Goal: Use online tool/utility: Utilize a website feature to perform a specific function

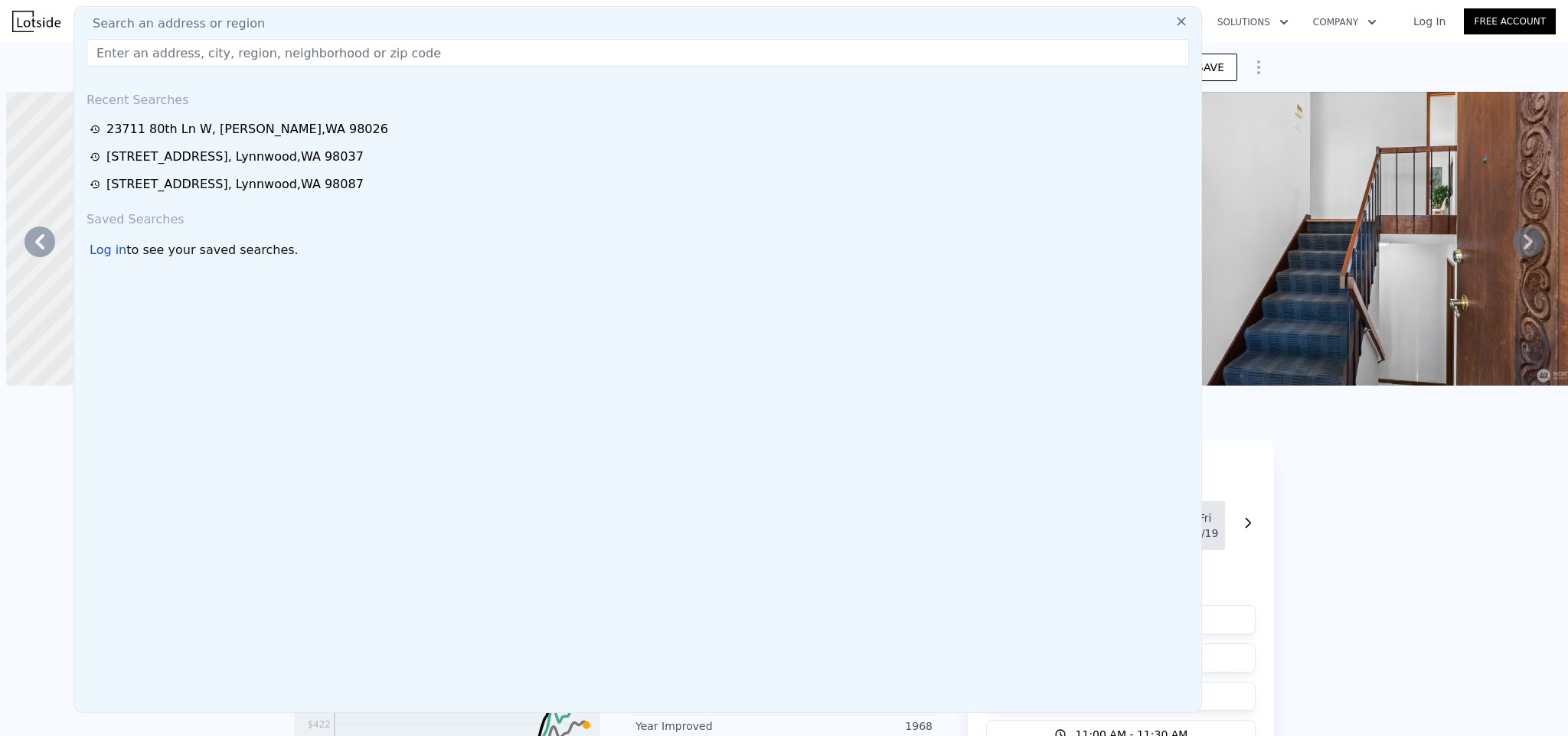
type input "[STREET_ADDRESS]"
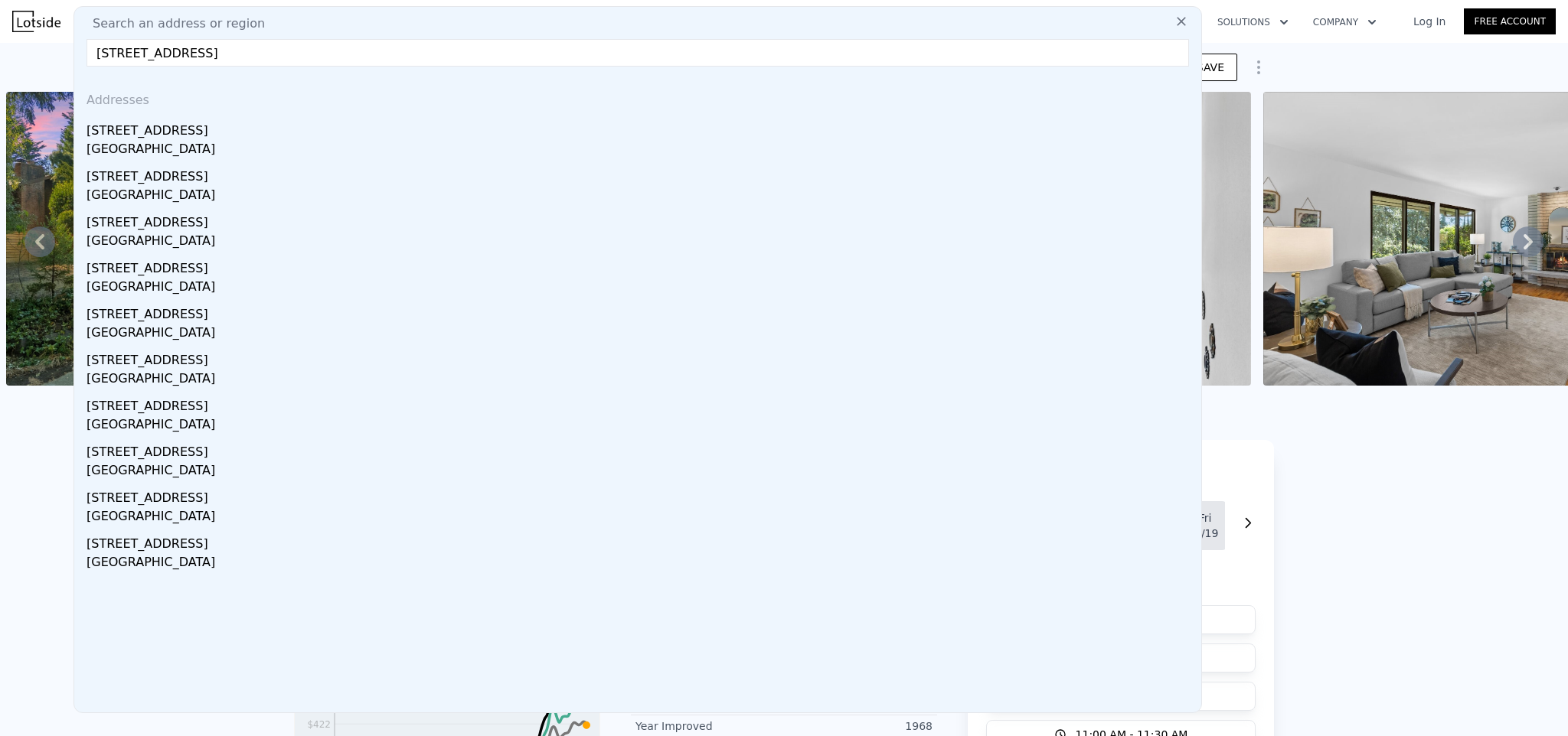
click at [239, 144] on div "[GEOGRAPHIC_DATA]" at bounding box center [640, 150] width 1109 height 22
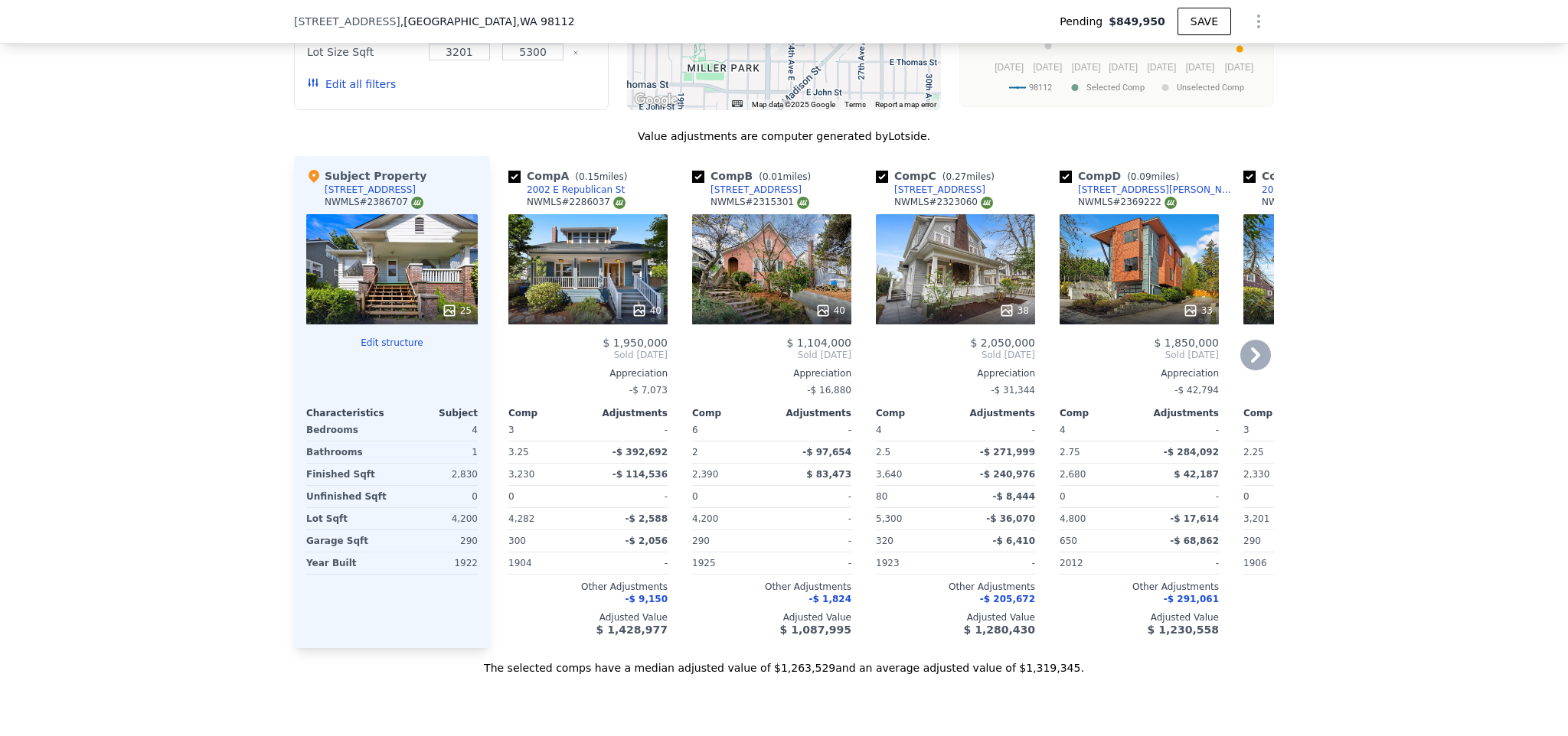
scroll to position [1753, 0]
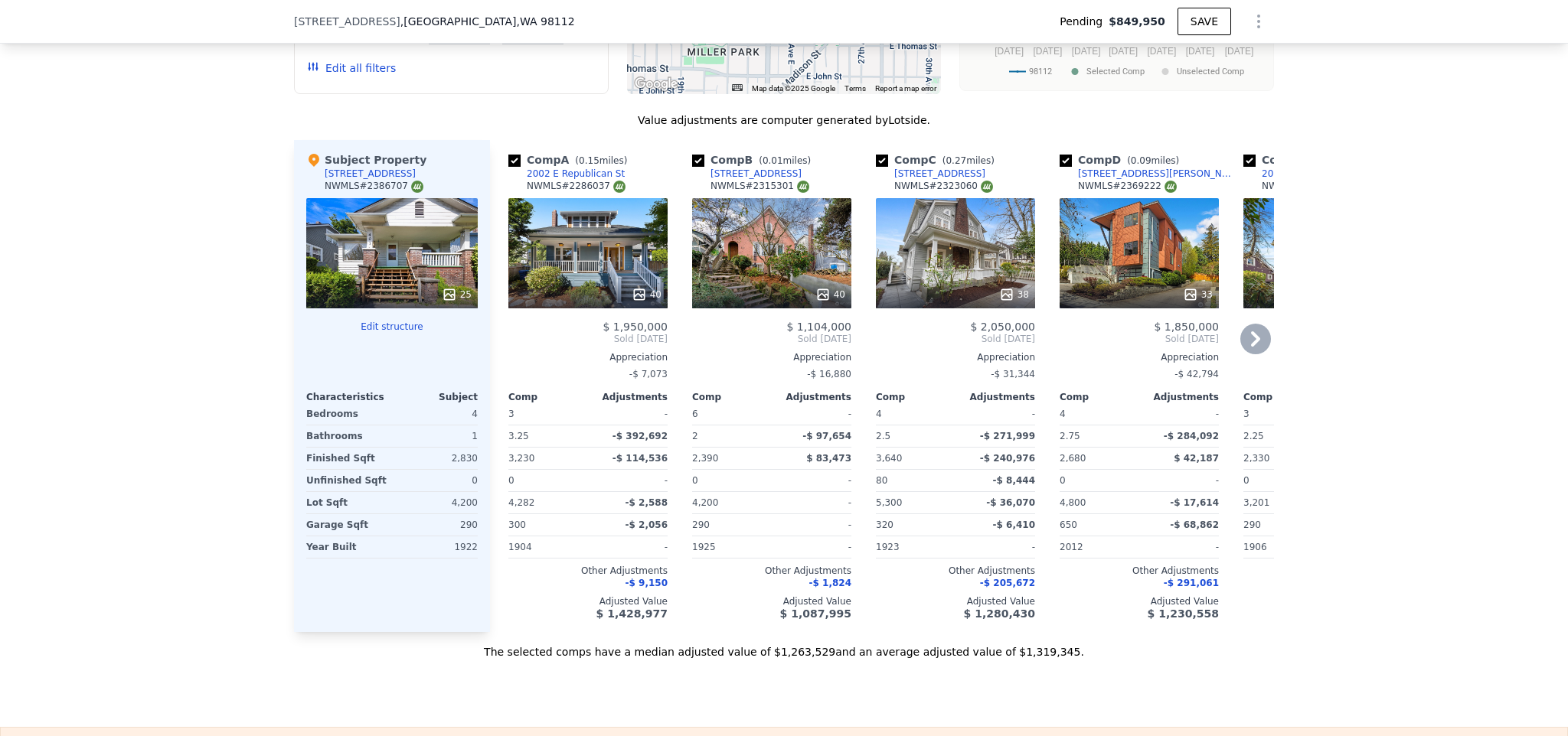
click at [618, 274] on div "40" at bounding box center [587, 254] width 159 height 110
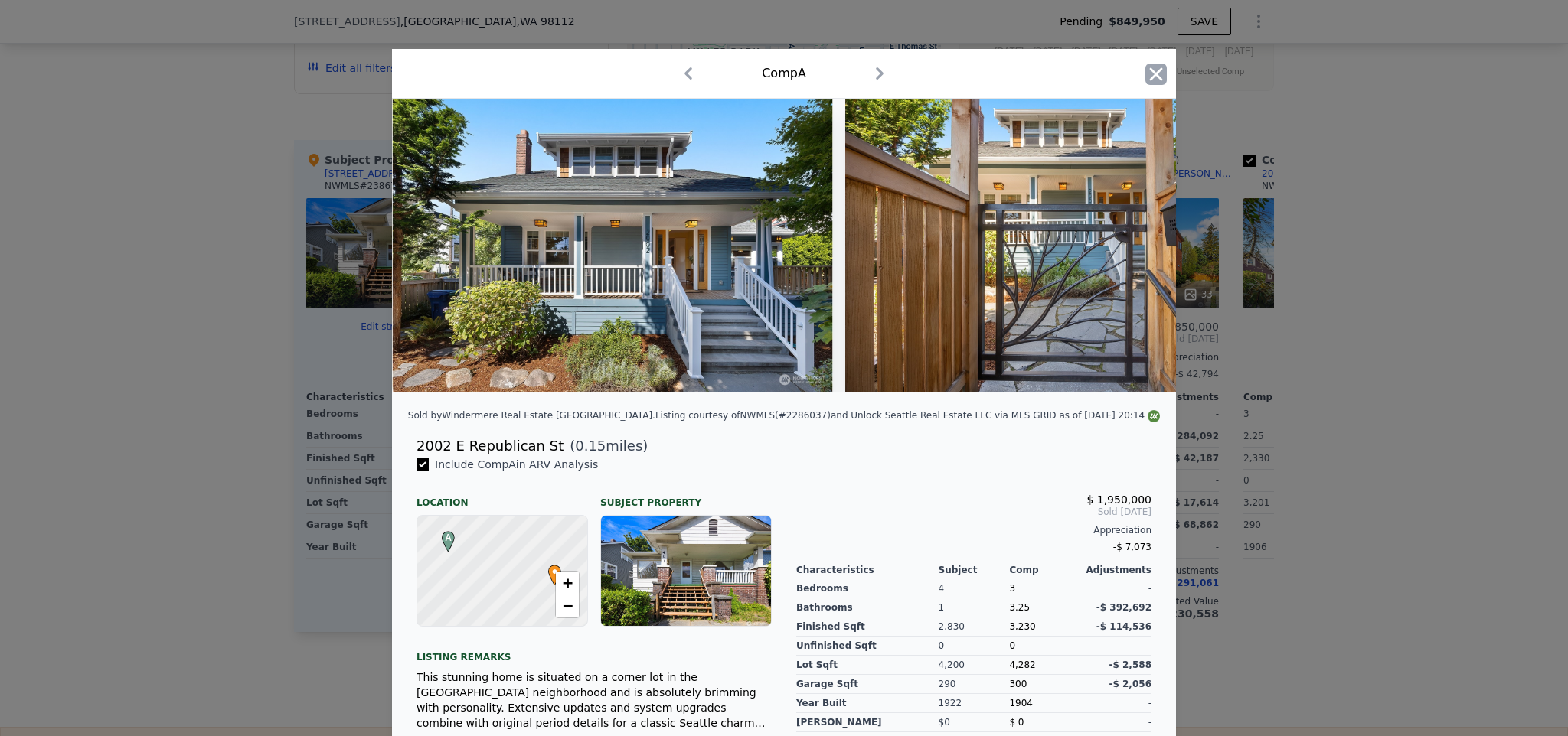
click at [1153, 72] on icon "button" at bounding box center [1156, 74] width 22 height 22
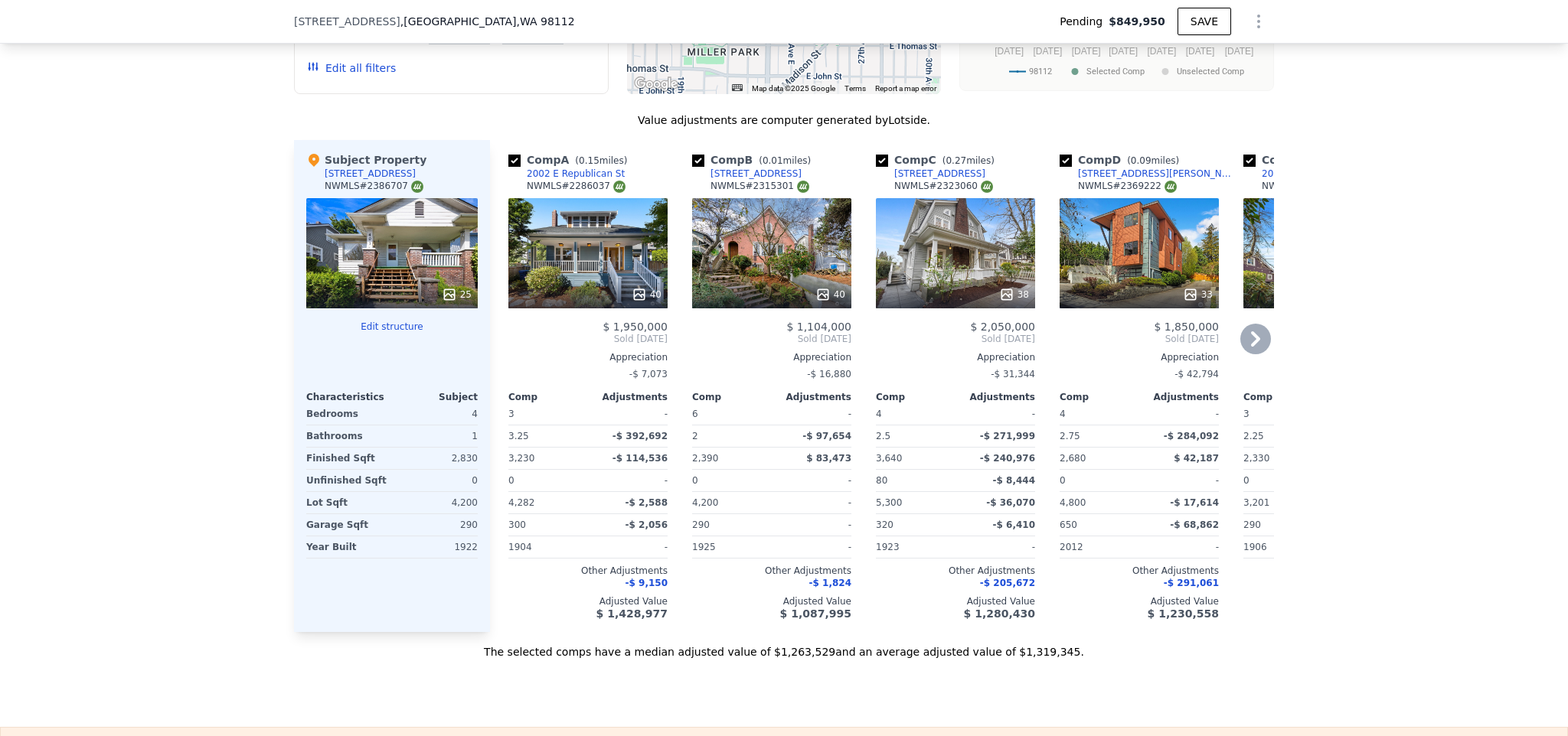
click at [743, 259] on div "40" at bounding box center [772, 254] width 159 height 110
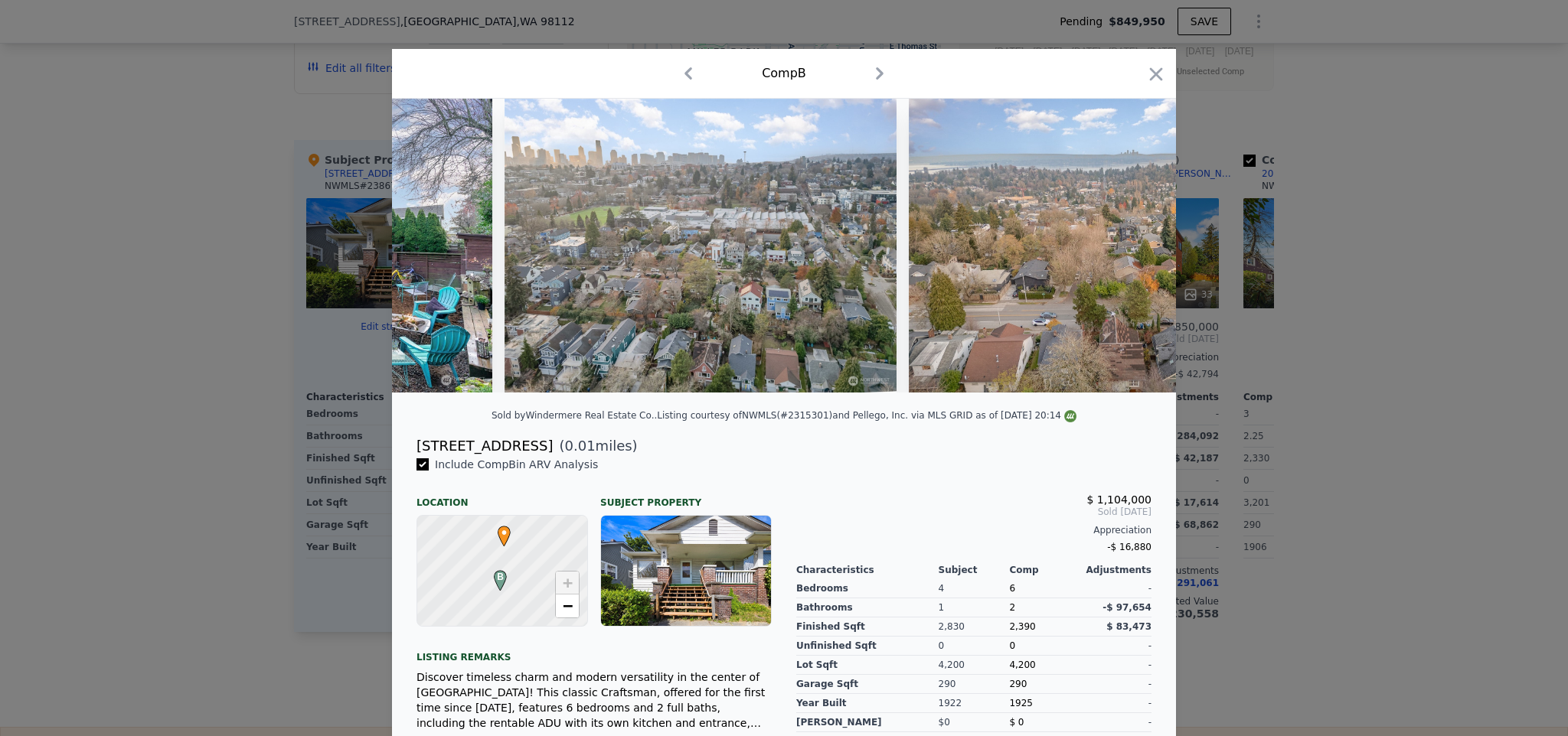
scroll to position [0, 17244]
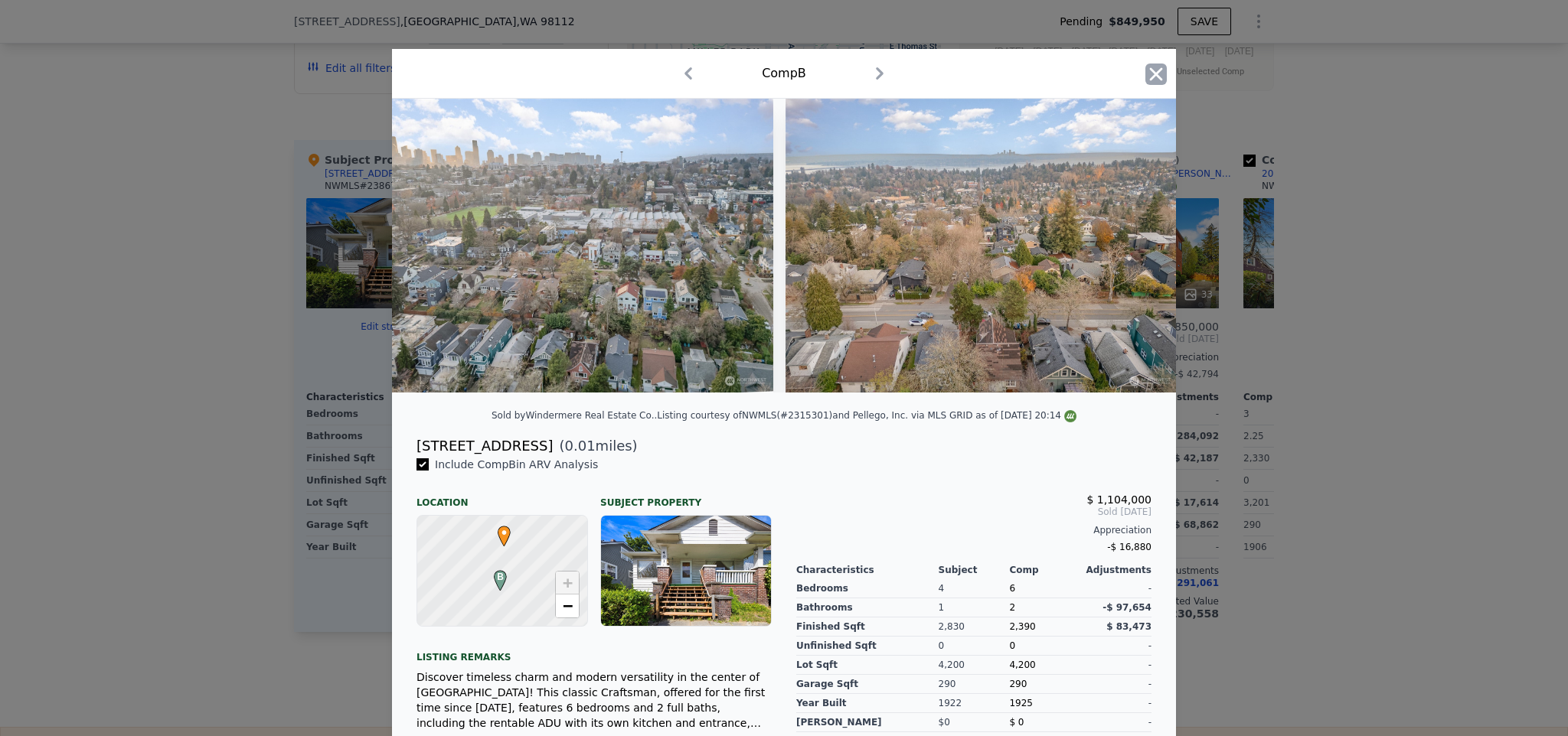
click at [1154, 68] on icon "button" at bounding box center [1156, 74] width 22 height 22
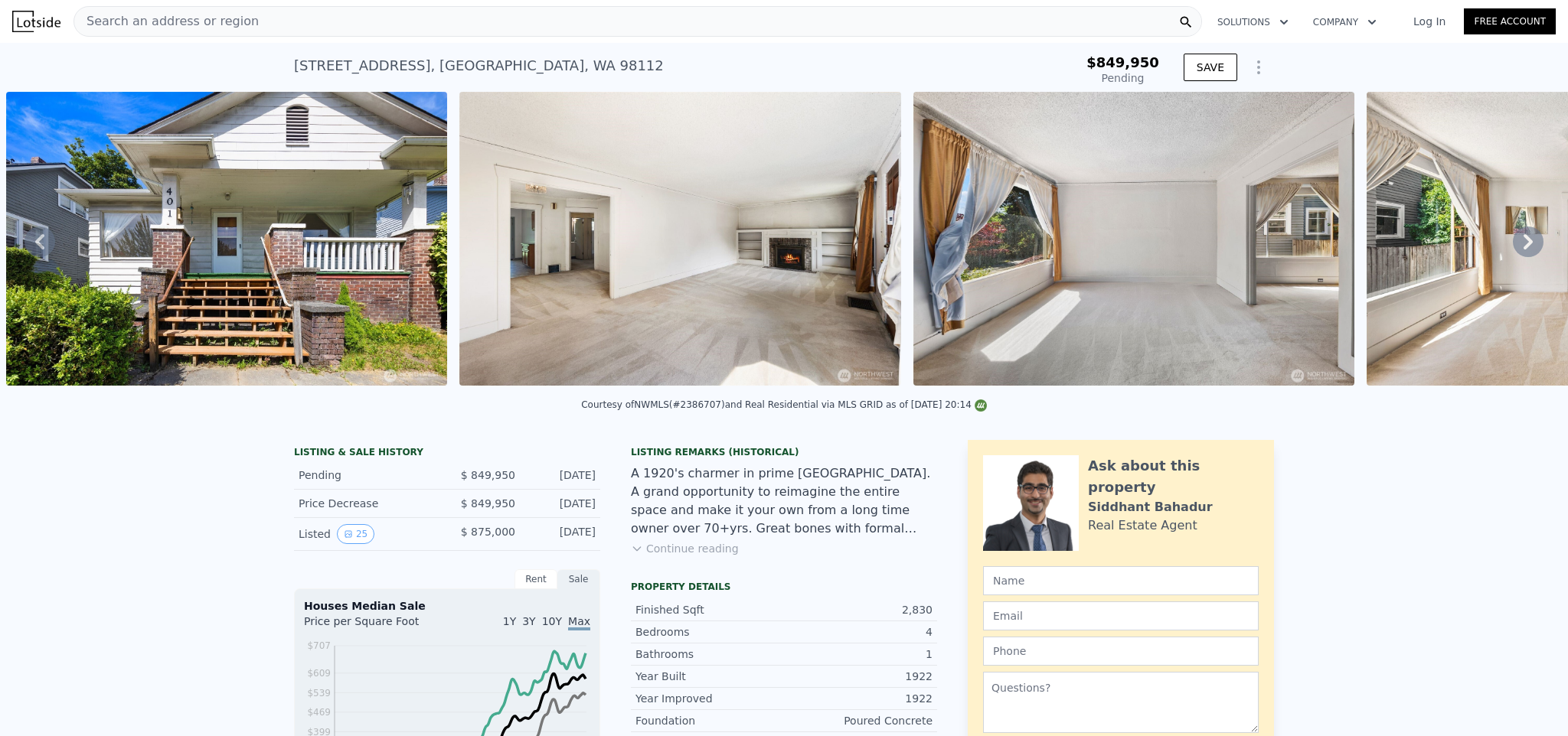
click at [1250, 56] on button "Show Options" at bounding box center [1258, 67] width 30 height 30
click at [1173, 106] on div "Edit Structure" at bounding box center [1188, 107] width 171 height 30
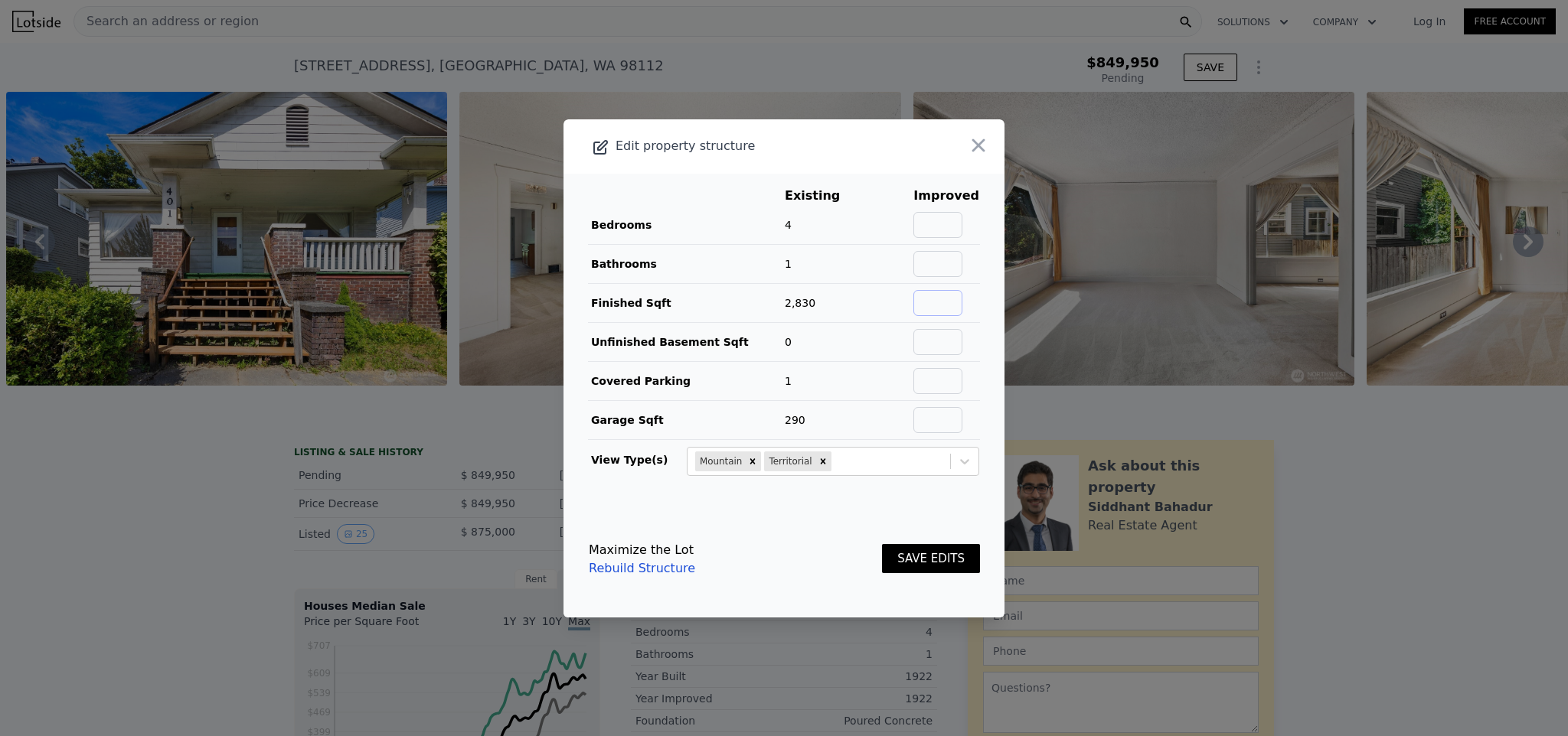
click at [944, 301] on input "text" at bounding box center [937, 302] width 49 height 26
type input "1860"
click at [942, 332] on input "text" at bounding box center [937, 342] width 49 height 26
type input "1260"
click at [929, 556] on button "SAVE EDITS" at bounding box center [931, 558] width 98 height 30
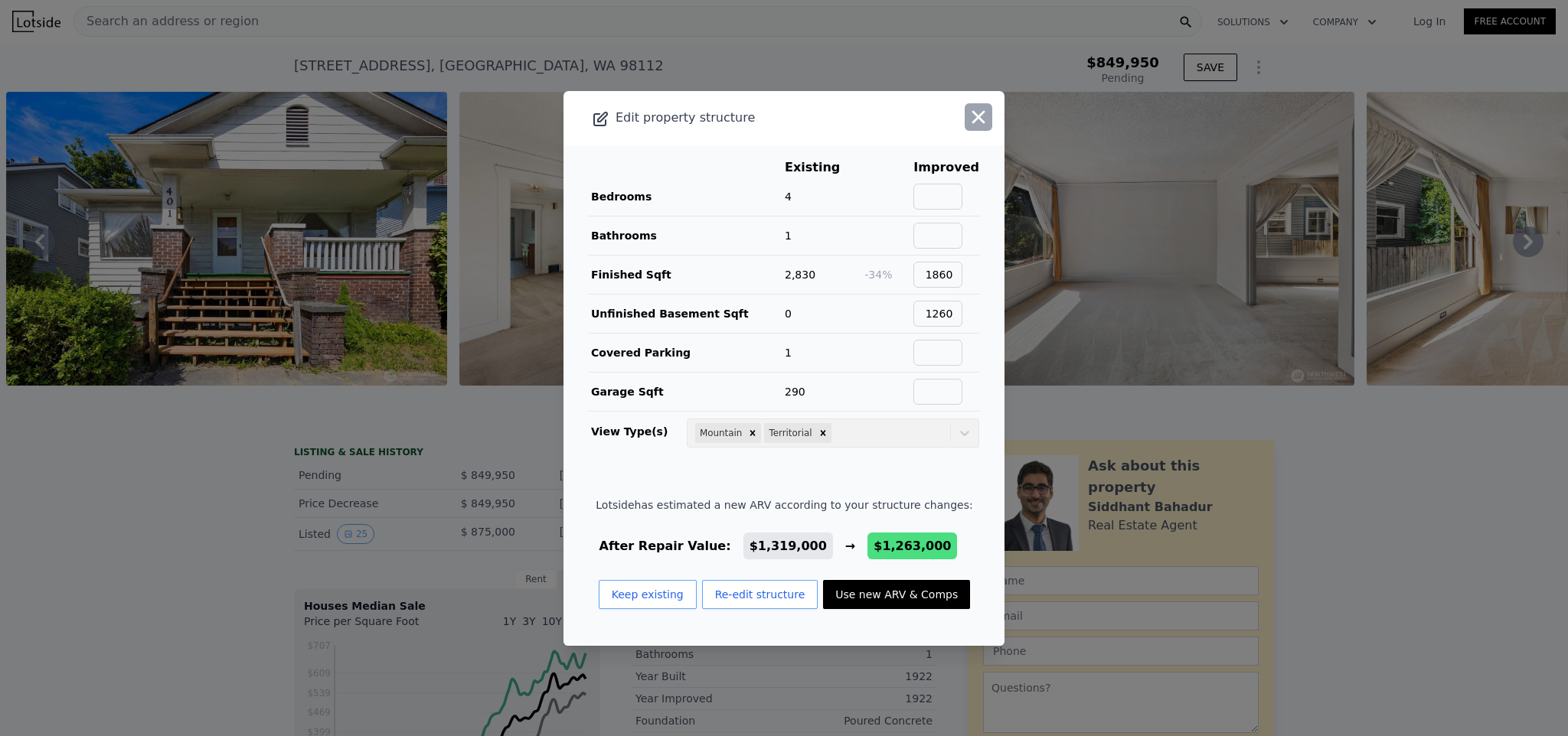
click at [972, 115] on icon "button" at bounding box center [979, 117] width 13 height 13
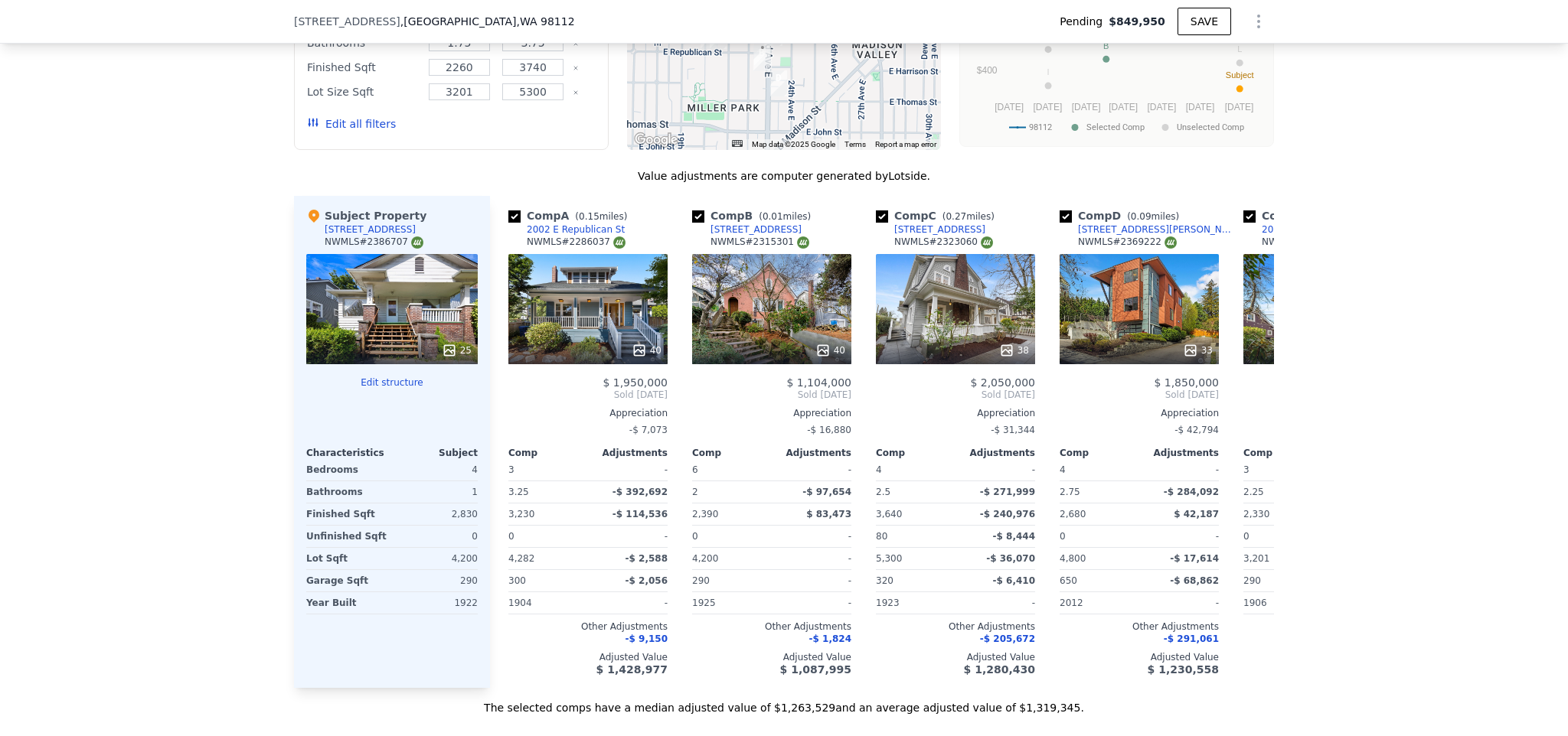
scroll to position [2422, 0]
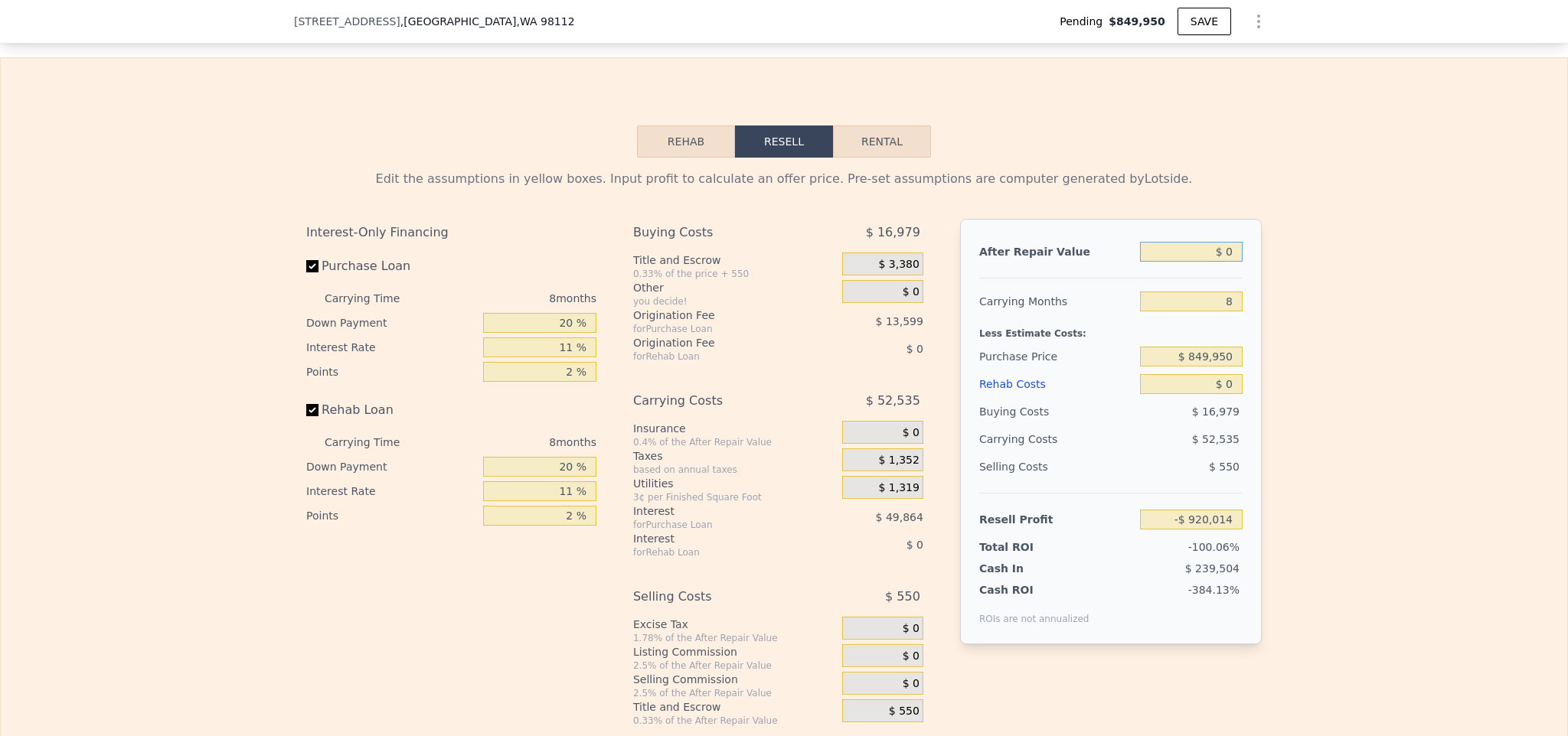
drag, startPoint x: 1197, startPoint y: 276, endPoint x: 1244, endPoint y: 278, distance: 47.0
click at [1244, 278] on div "After Repair Value $ 0 Carrying Months 8 Less Estimate Costs: Purchase Price $ …" at bounding box center [1110, 432] width 302 height 426
type input "$ 1"
type input "-$ 920,013"
type input "$ 12"
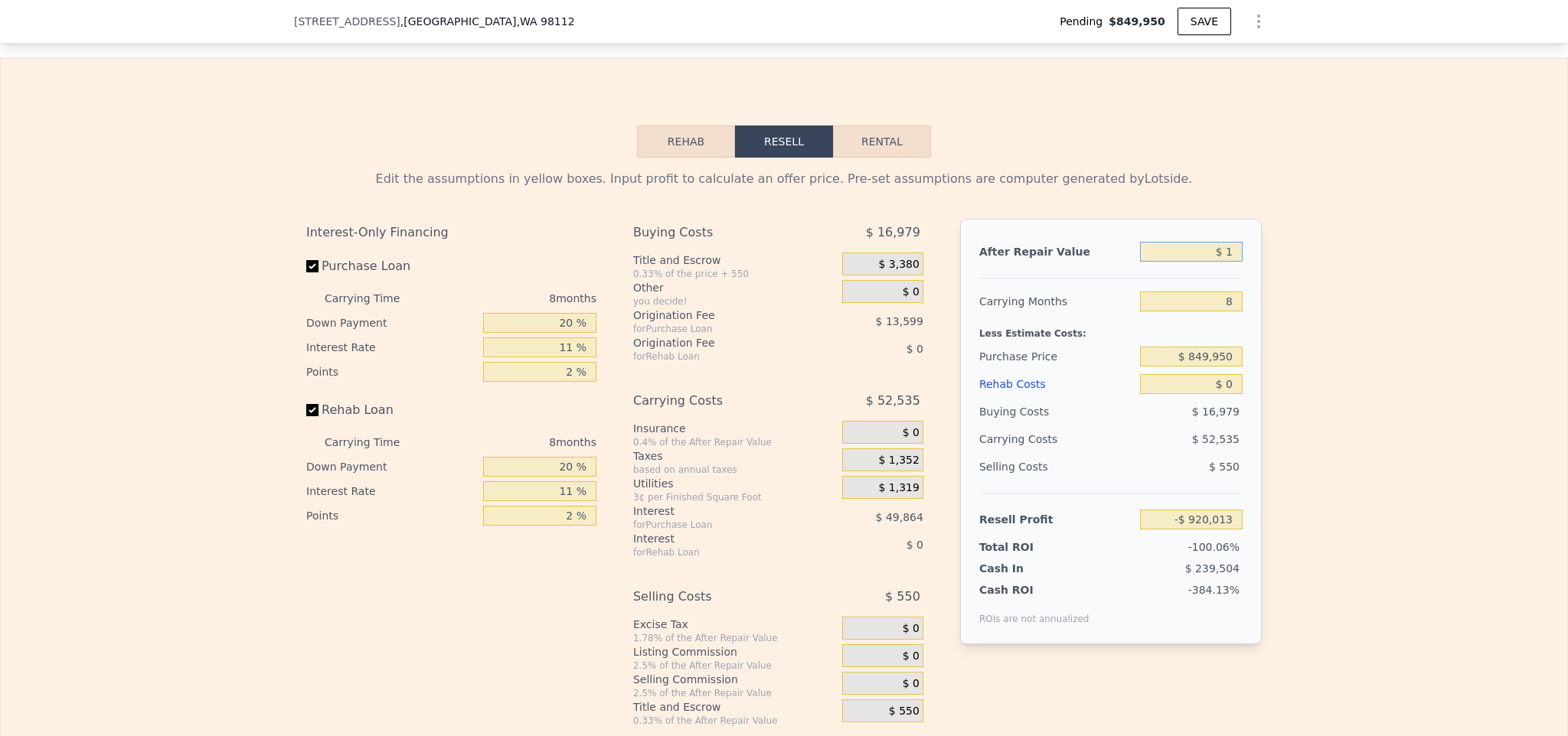
type input "-$ 920,002"
type input "$ 1,250"
type input "-$ 918,855"
type input "$ 125,000"
type input "-$ 804,238"
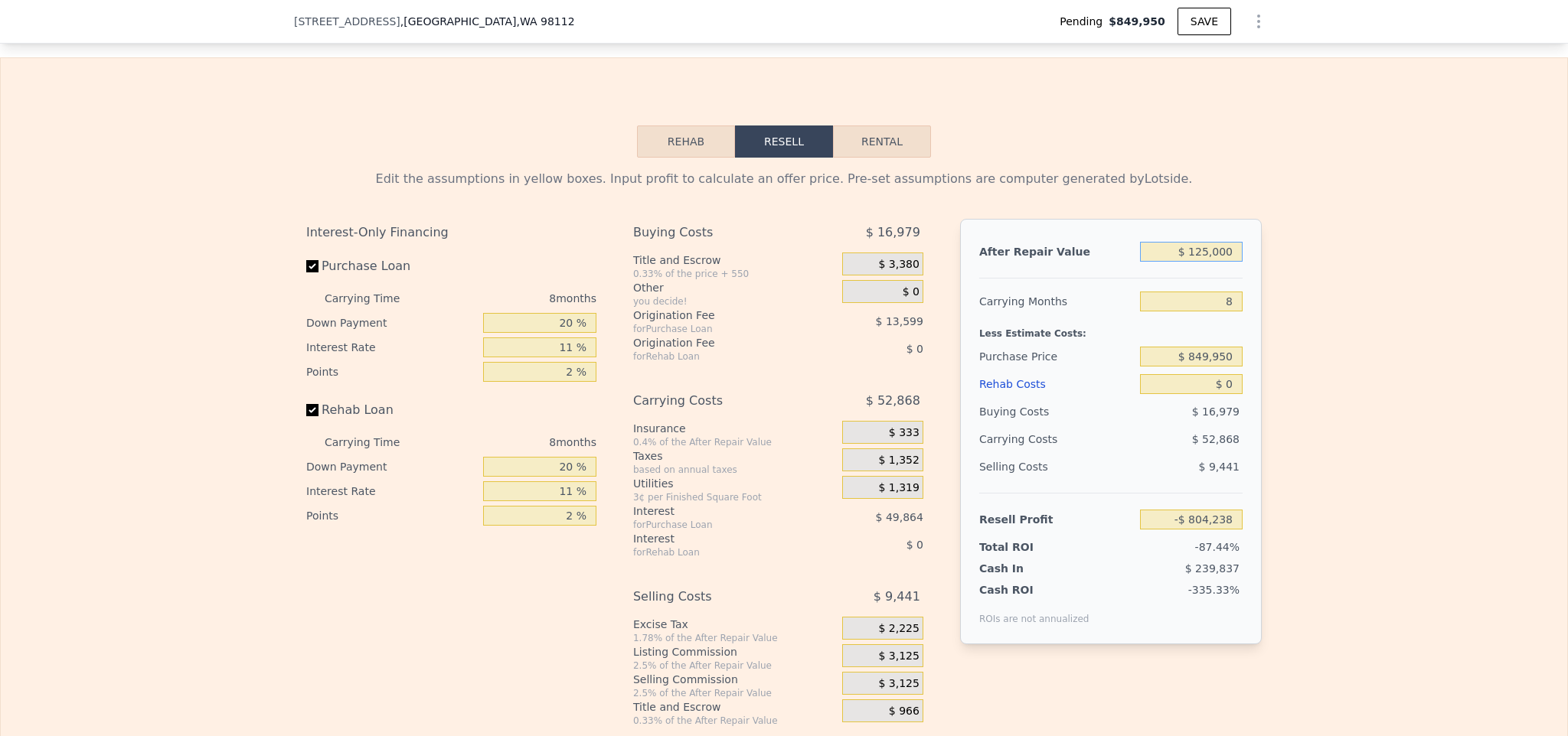
type input "$ 1,250,000"
type input "$ 237,740"
drag, startPoint x: 1189, startPoint y: 312, endPoint x: 1270, endPoint y: 315, distance: 81.1
click at [1270, 315] on div "Edit the assumptions in yellow boxes. Input profit to calculate an offer price.…" at bounding box center [784, 442] width 1566 height 570
type input "6"
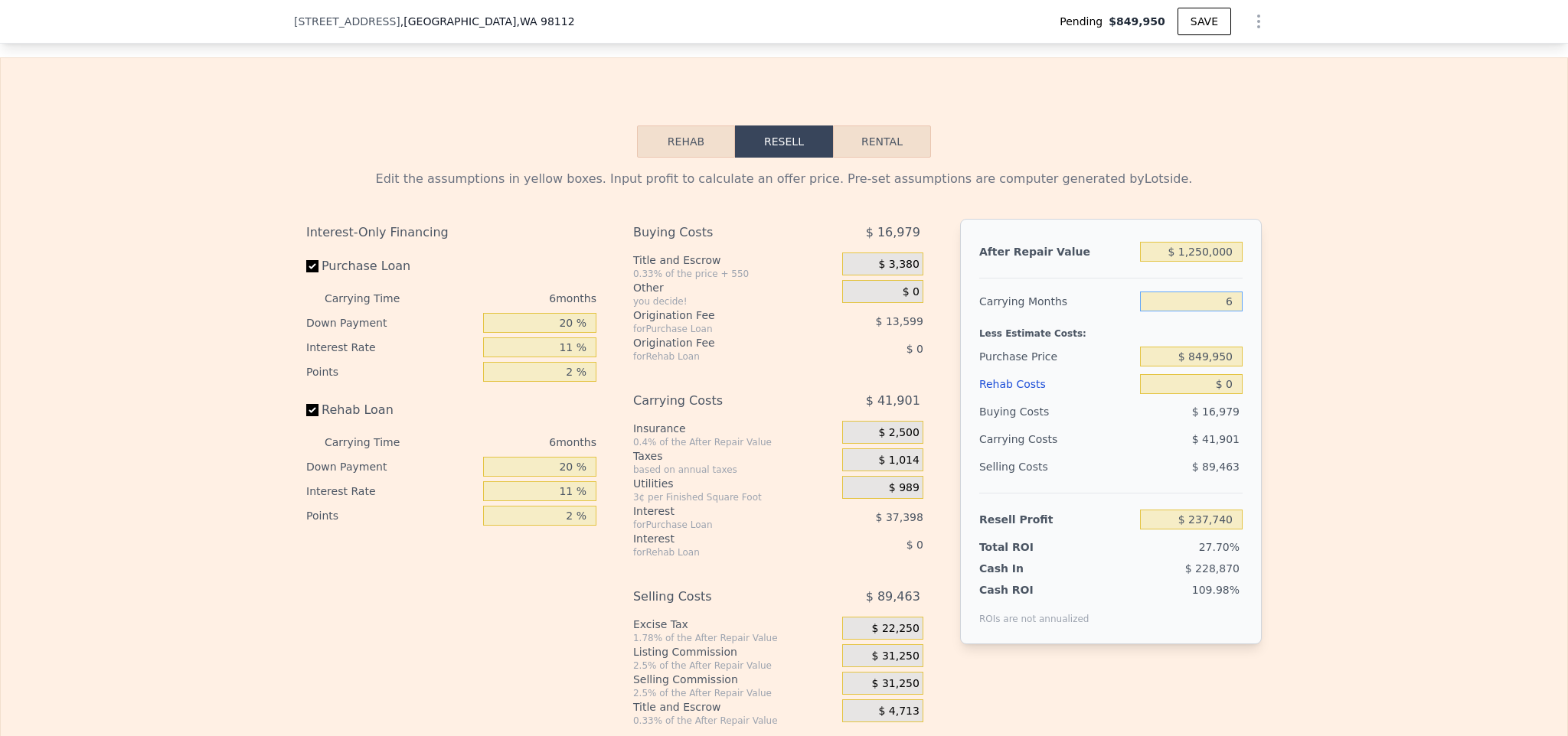
type input "$ 251,707"
type input "6"
click at [1190, 393] on div "$ 0" at bounding box center [1191, 384] width 102 height 27
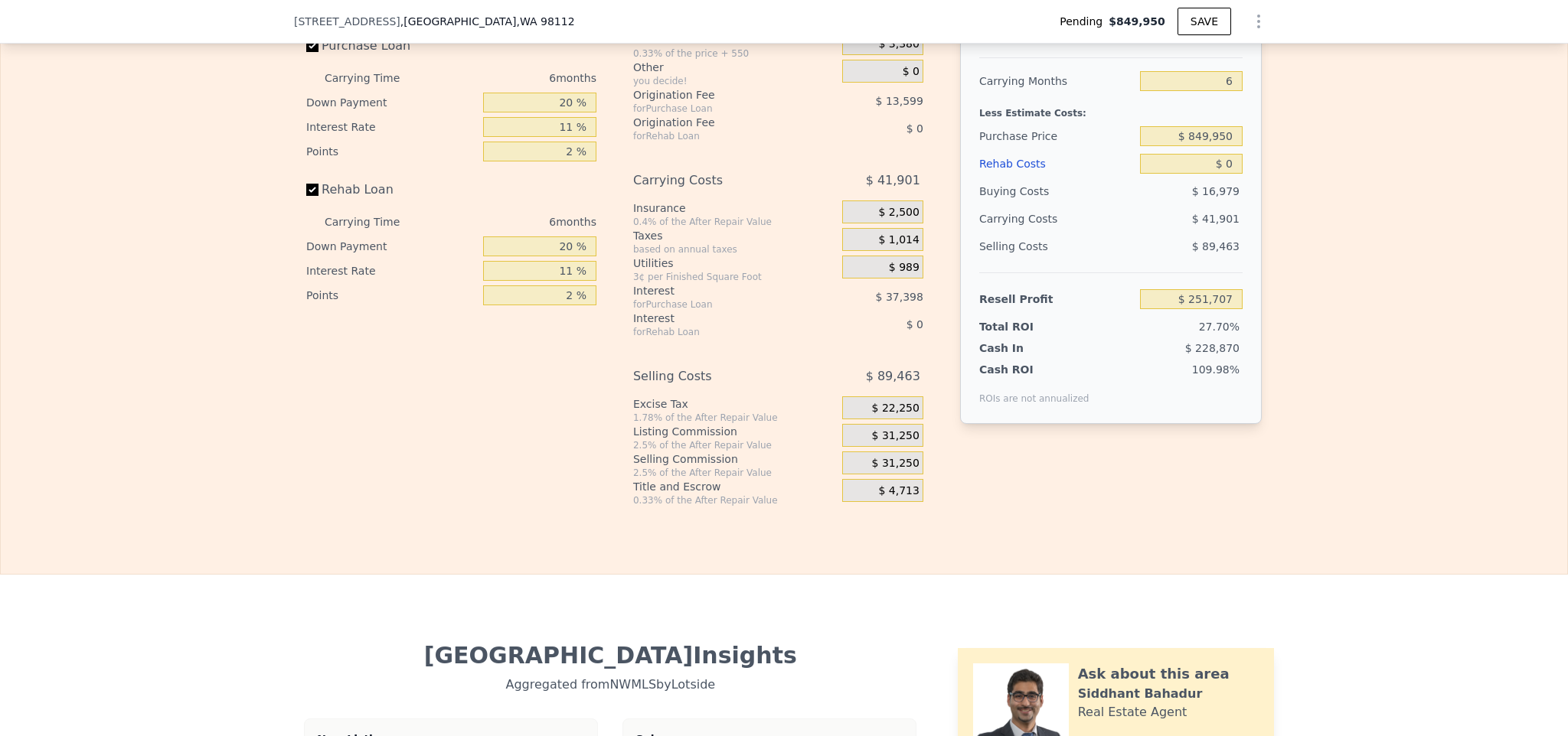
scroll to position [2837, 0]
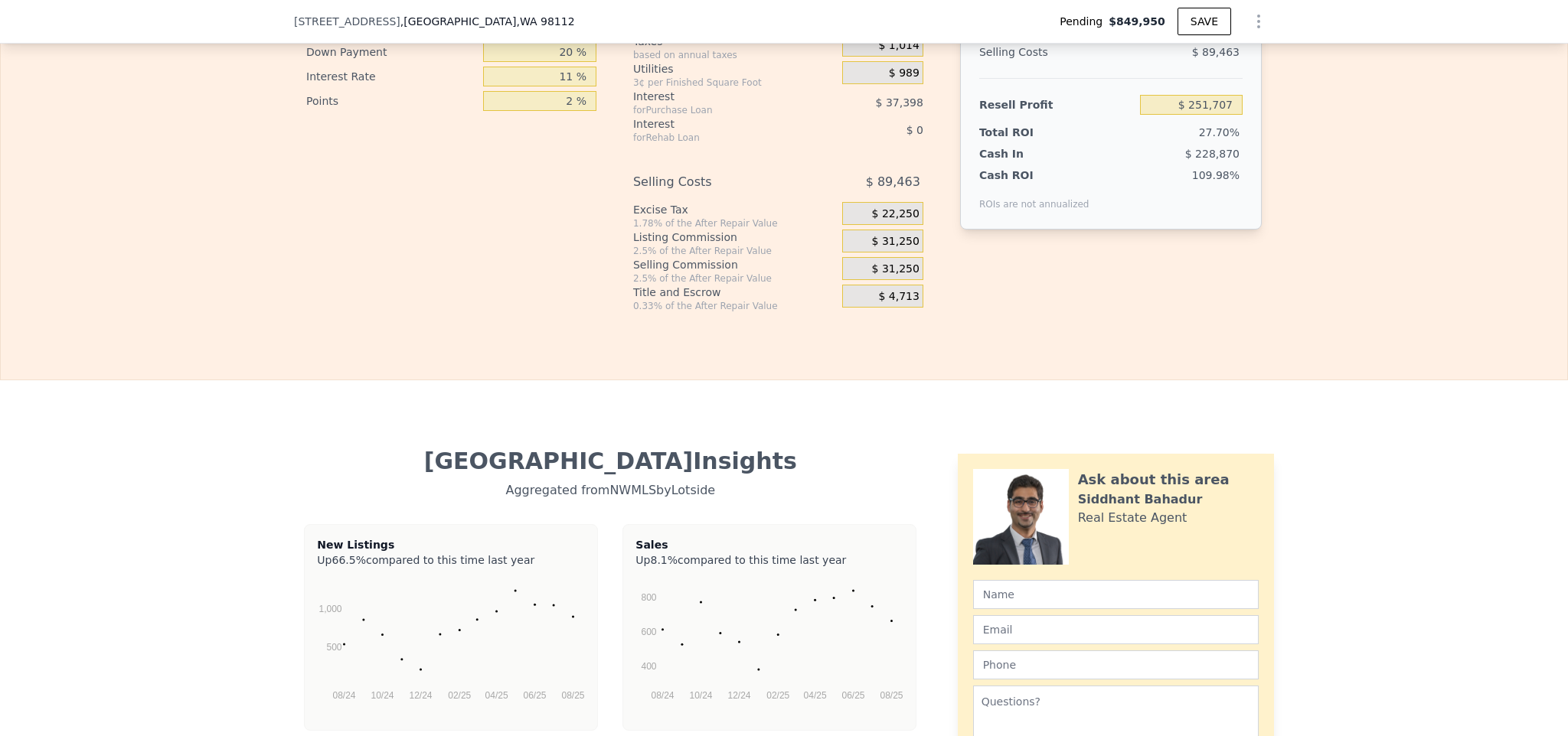
click at [872, 249] on span "$ 31,250" at bounding box center [895, 242] width 47 height 14
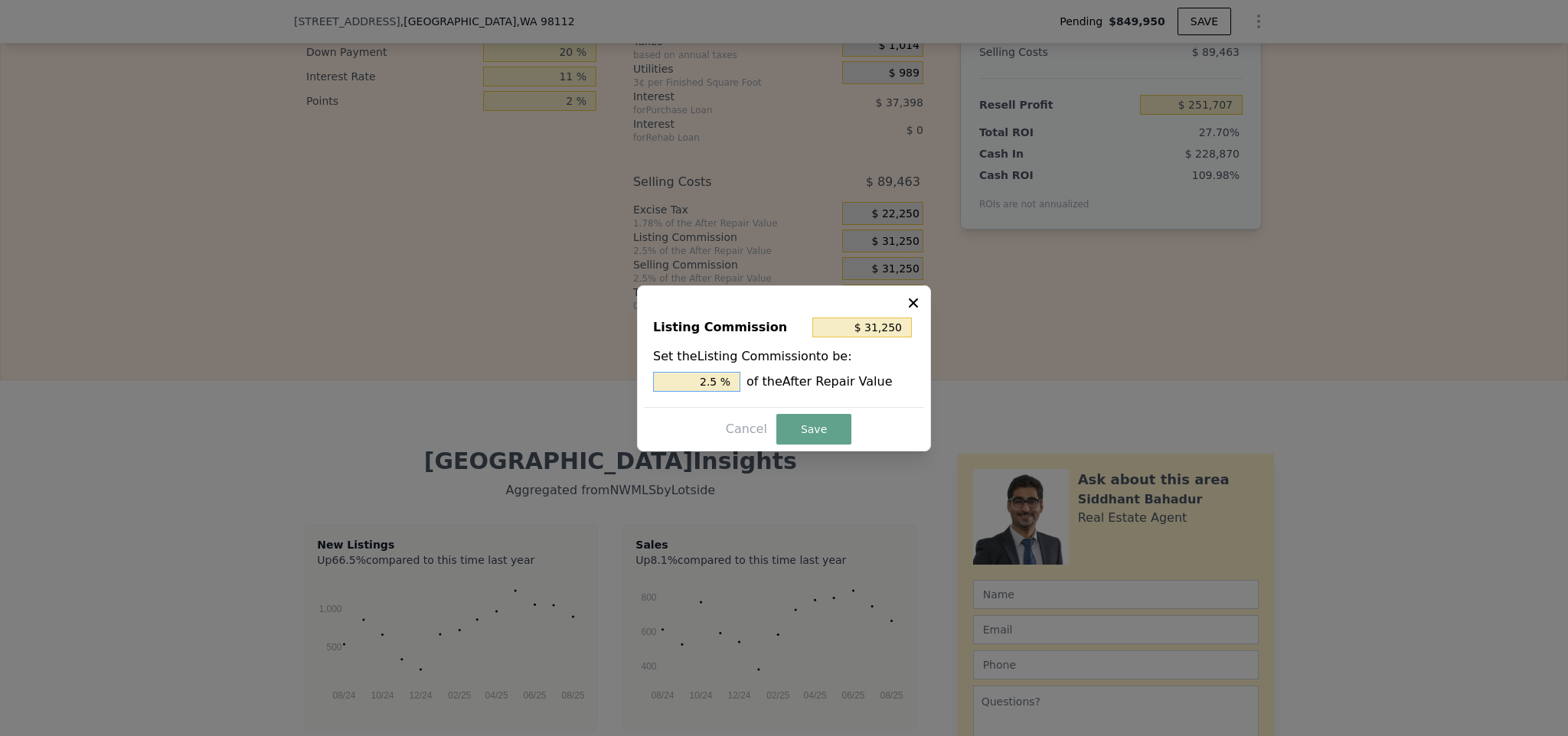
drag, startPoint x: 684, startPoint y: 378, endPoint x: 808, endPoint y: 377, distance: 124.0
click at [802, 378] on div "2.5 % of the After Repair Value" at bounding box center [784, 382] width 262 height 20
type input "$ 12,500"
type input "1 %"
click at [804, 426] on button "Save" at bounding box center [814, 429] width 75 height 30
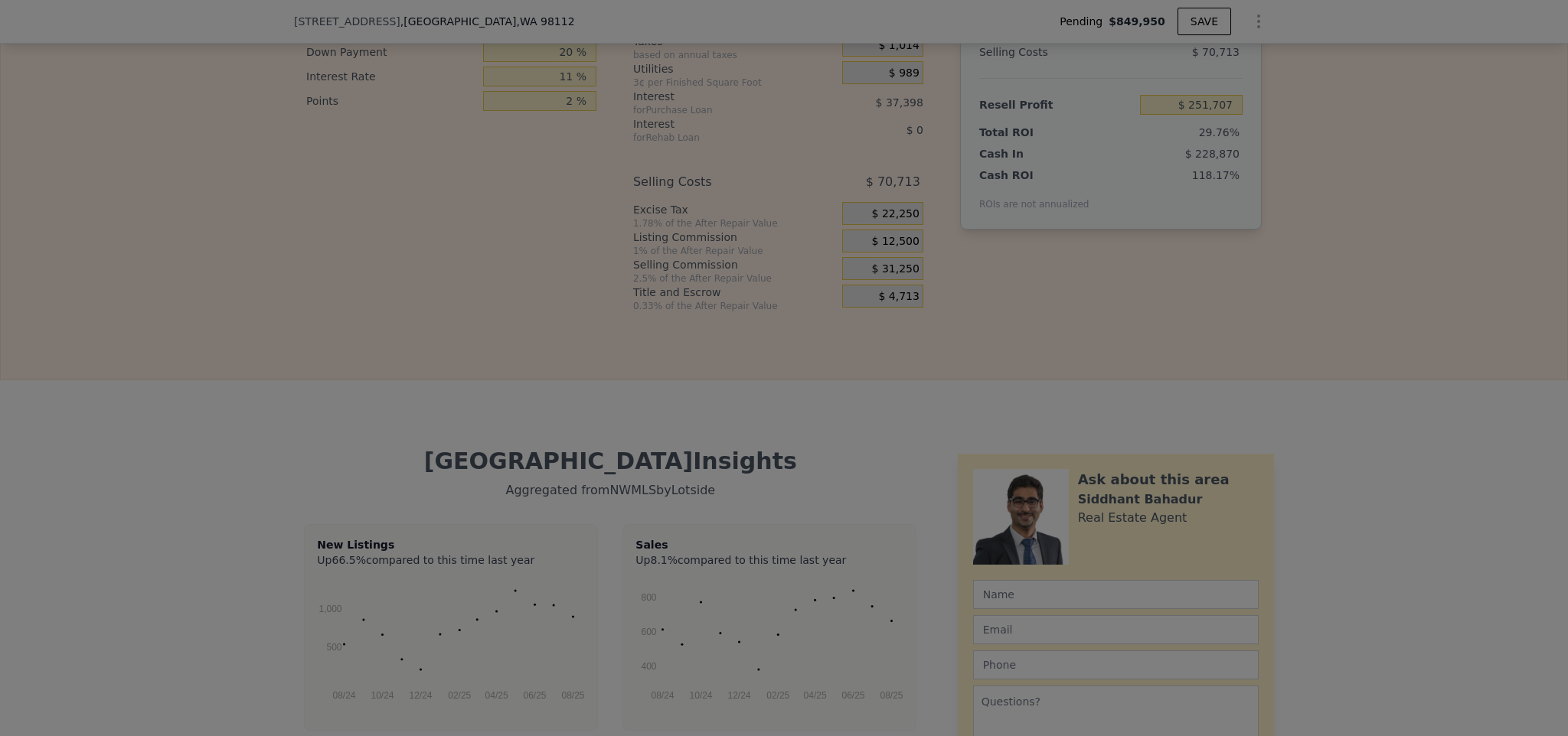
type input "$ 270,457"
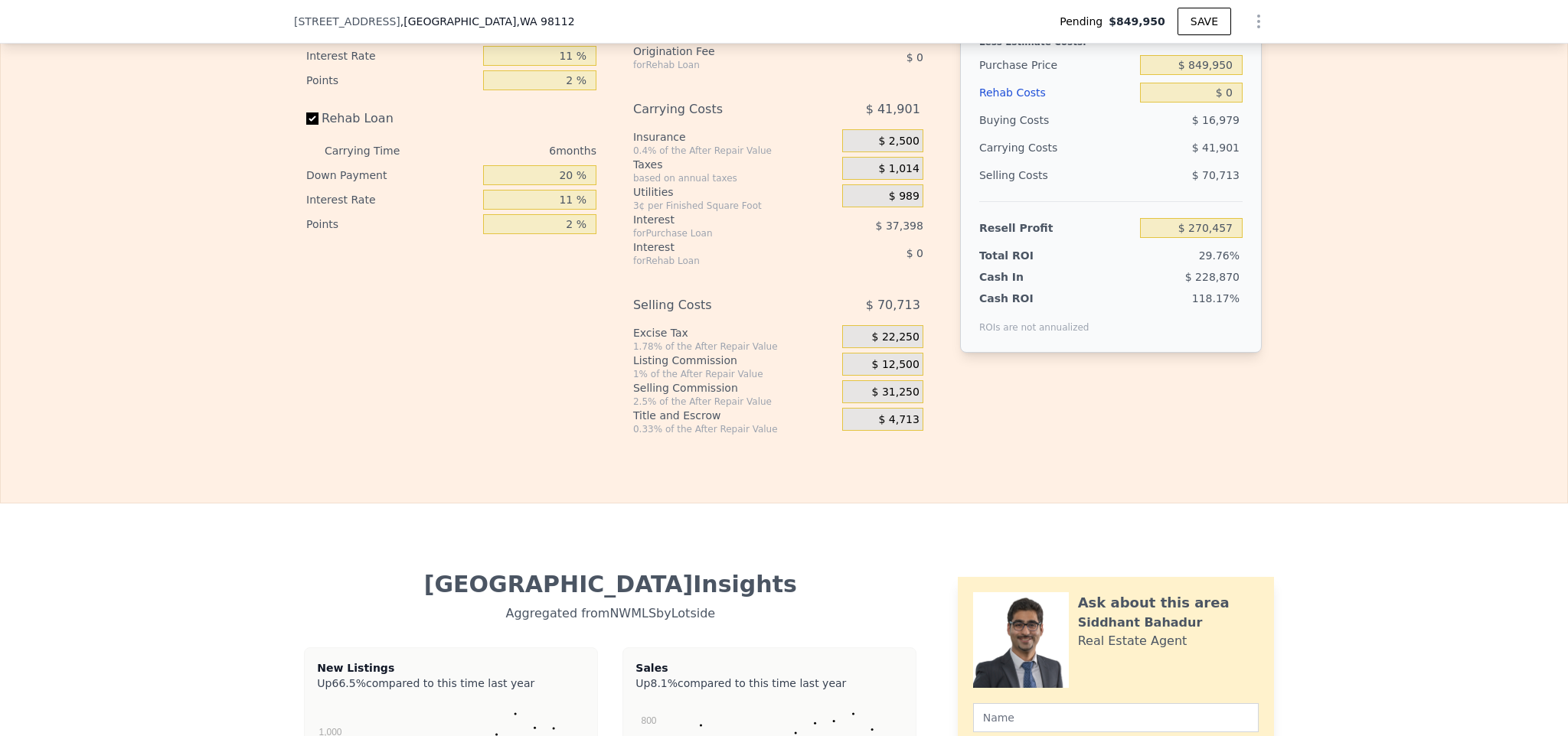
scroll to position [2599, 0]
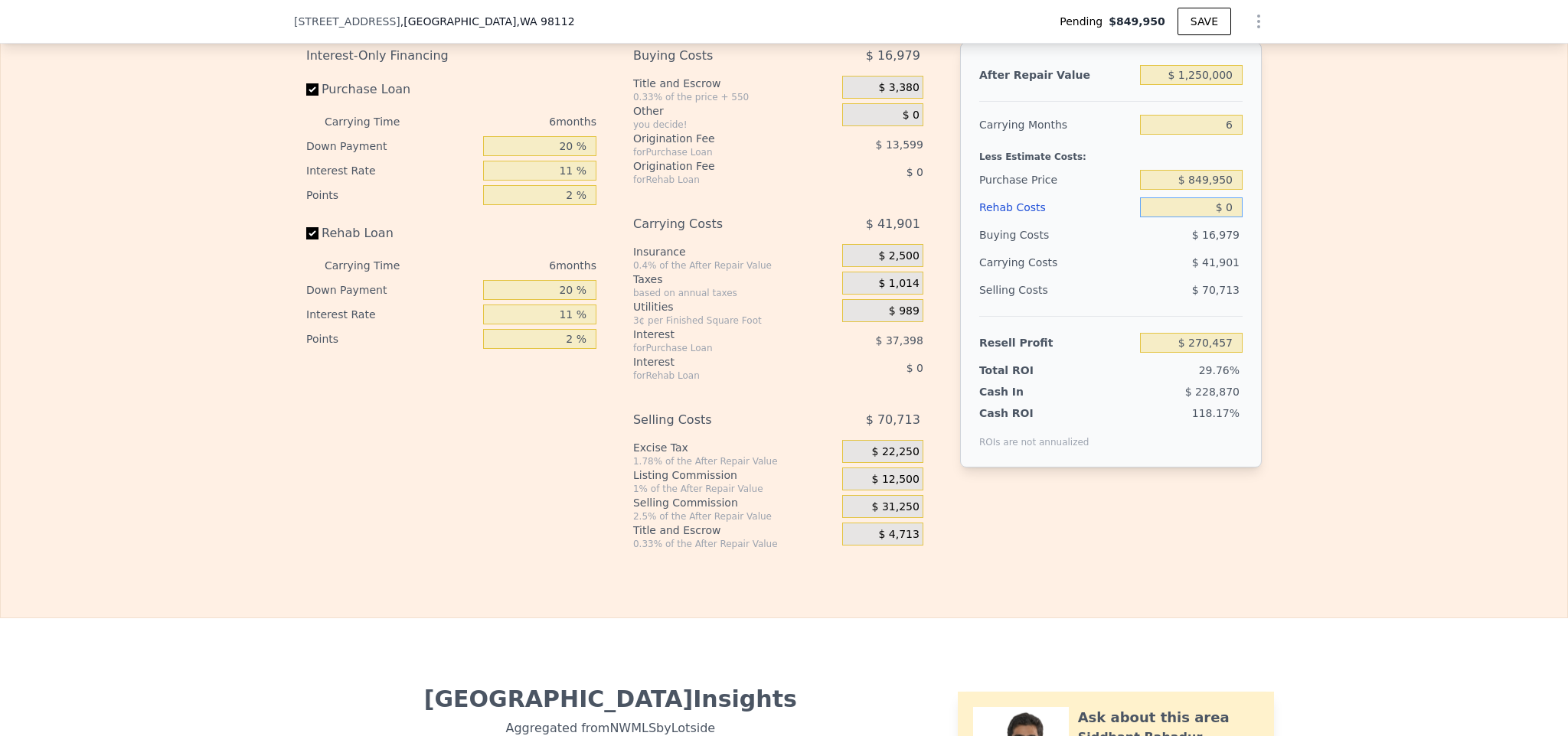
drag, startPoint x: 1183, startPoint y: 222, endPoint x: 1289, endPoint y: 222, distance: 106.0
click at [1289, 222] on div "Edit the assumptions in yellow boxes. Input profit to calculate an offer price.…" at bounding box center [784, 266] width 1566 height 570
type input "$ 2"
type input "$ 270,455"
type input "$ 20"
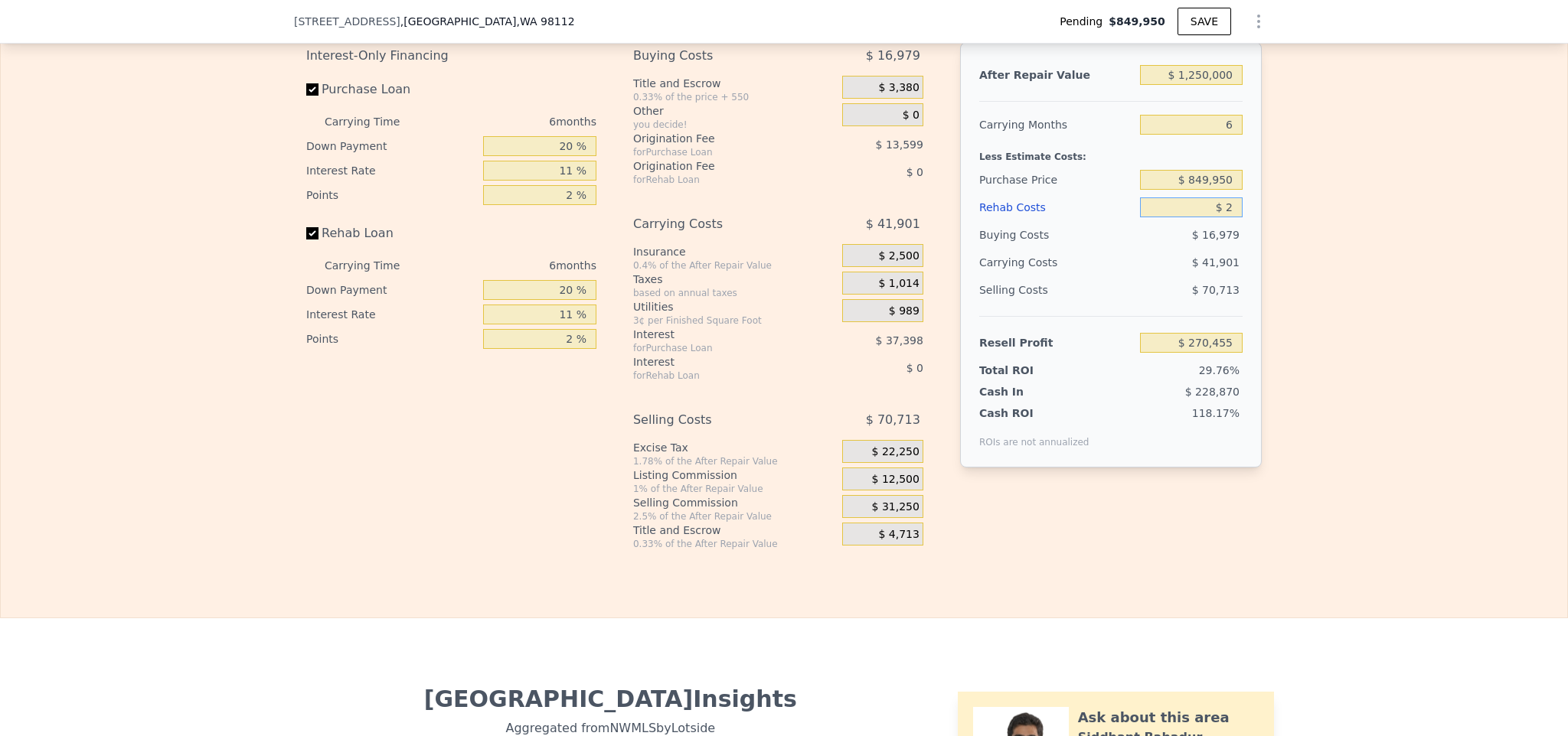
type input "$ 270,437"
type input "$ 20,000"
type input "$ 249,255"
type input "$ 200,000"
type input "$ 58,455"
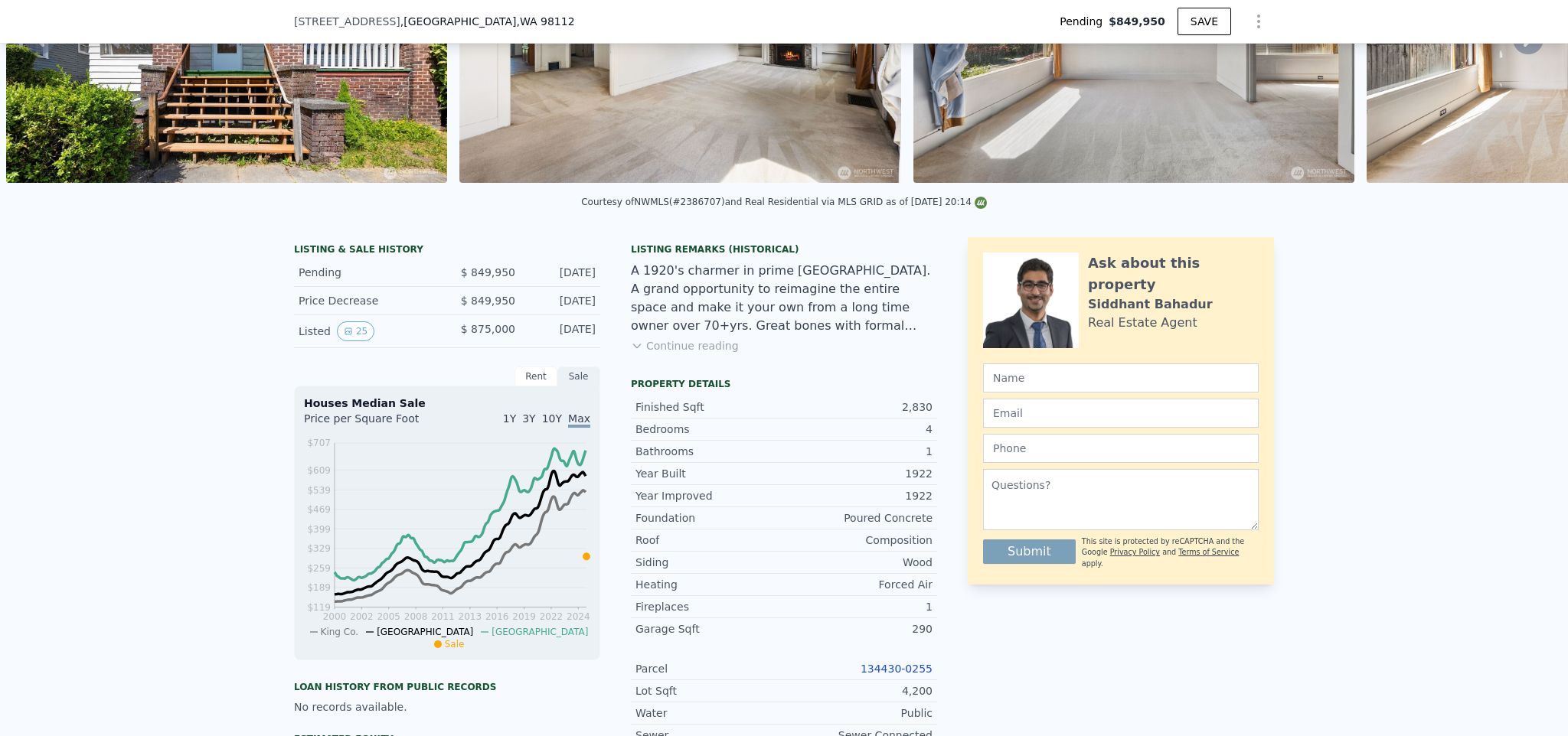
scroll to position [0, 0]
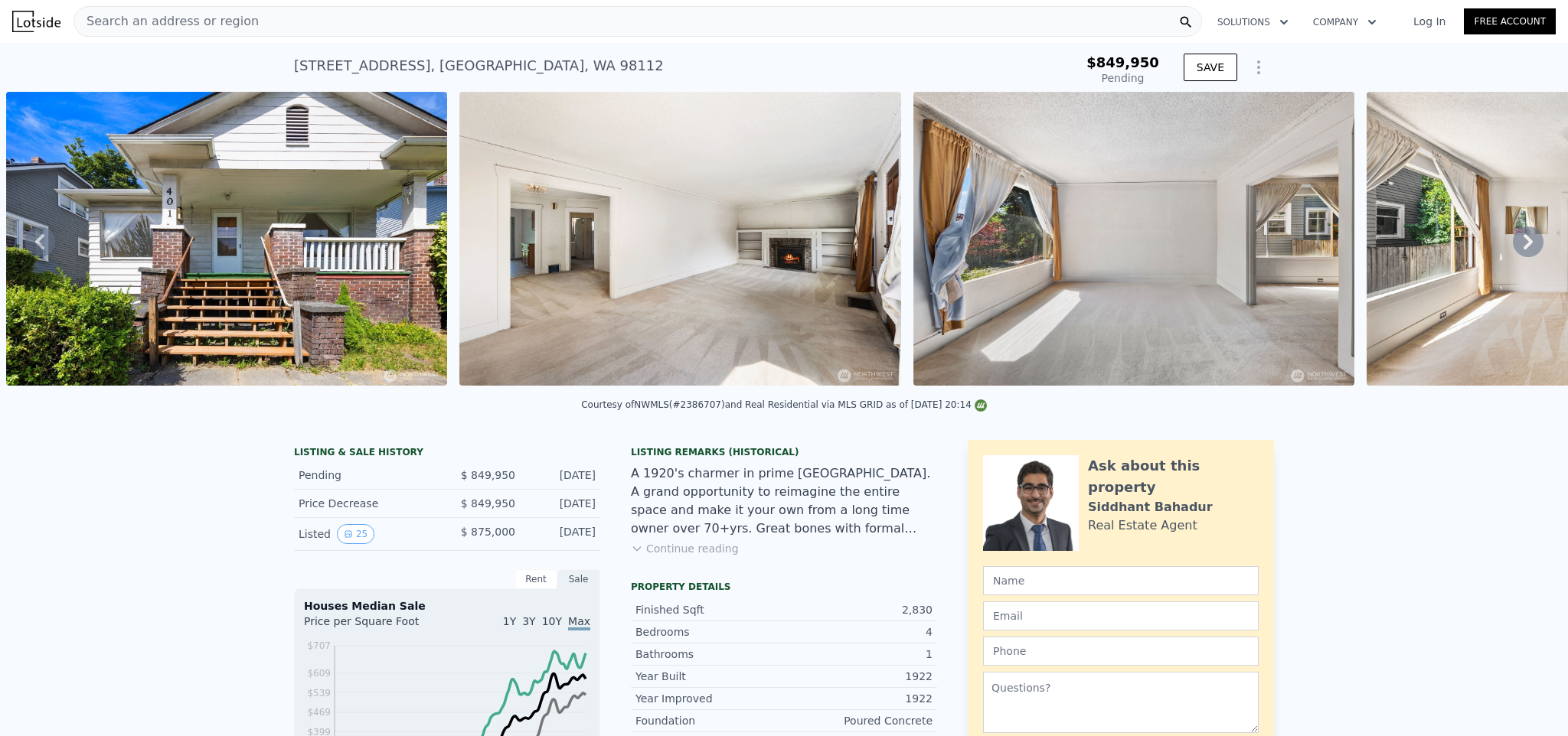
click at [1249, 59] on icon "Show Options" at bounding box center [1258, 67] width 18 height 18
click at [1184, 111] on div "Edit Structure" at bounding box center [1188, 107] width 171 height 30
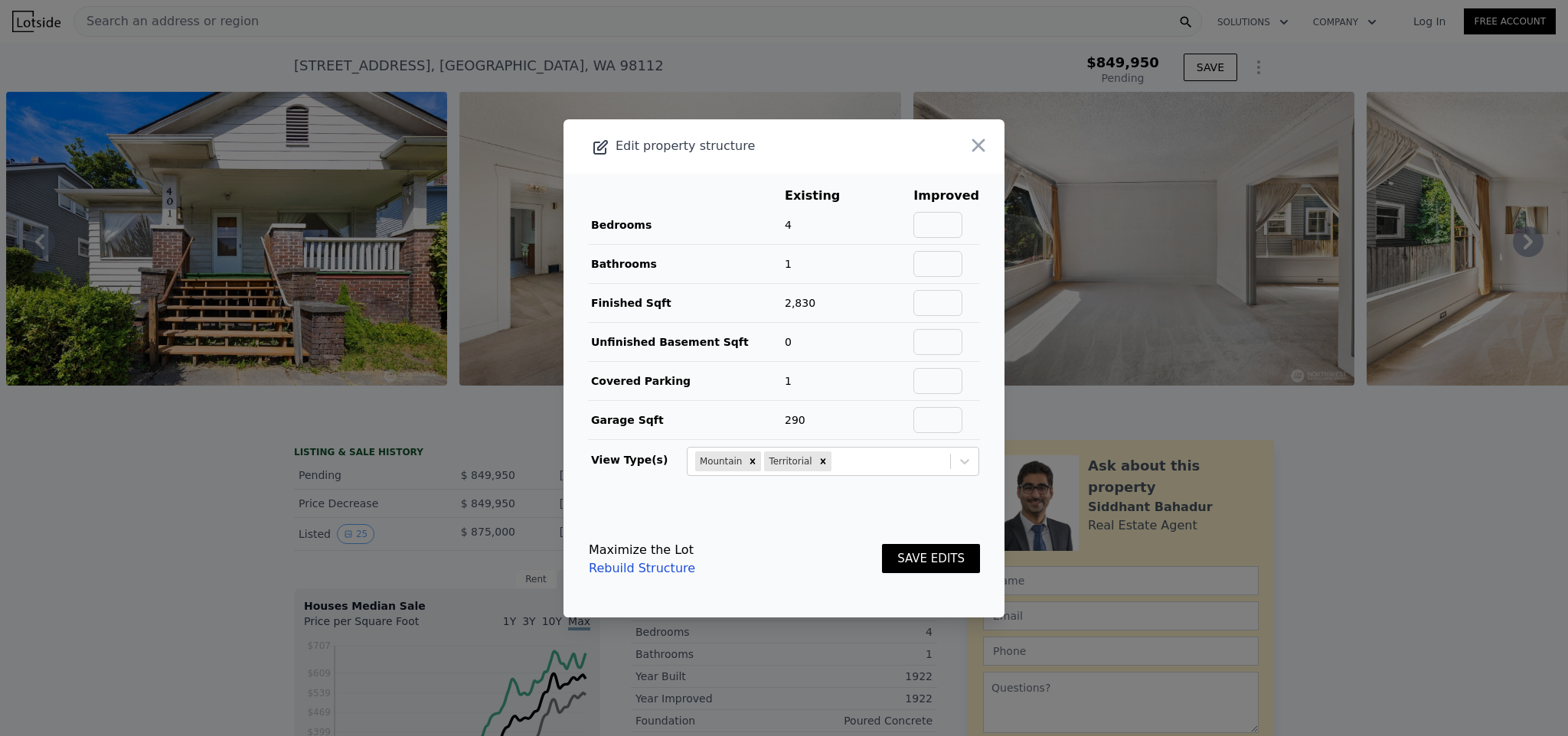
click at [657, 575] on link "Rebuild Structure" at bounding box center [641, 568] width 106 height 18
type input "$ 1,319,000"
type input "8"
type input "$ 0"
type input "$ 301,649"
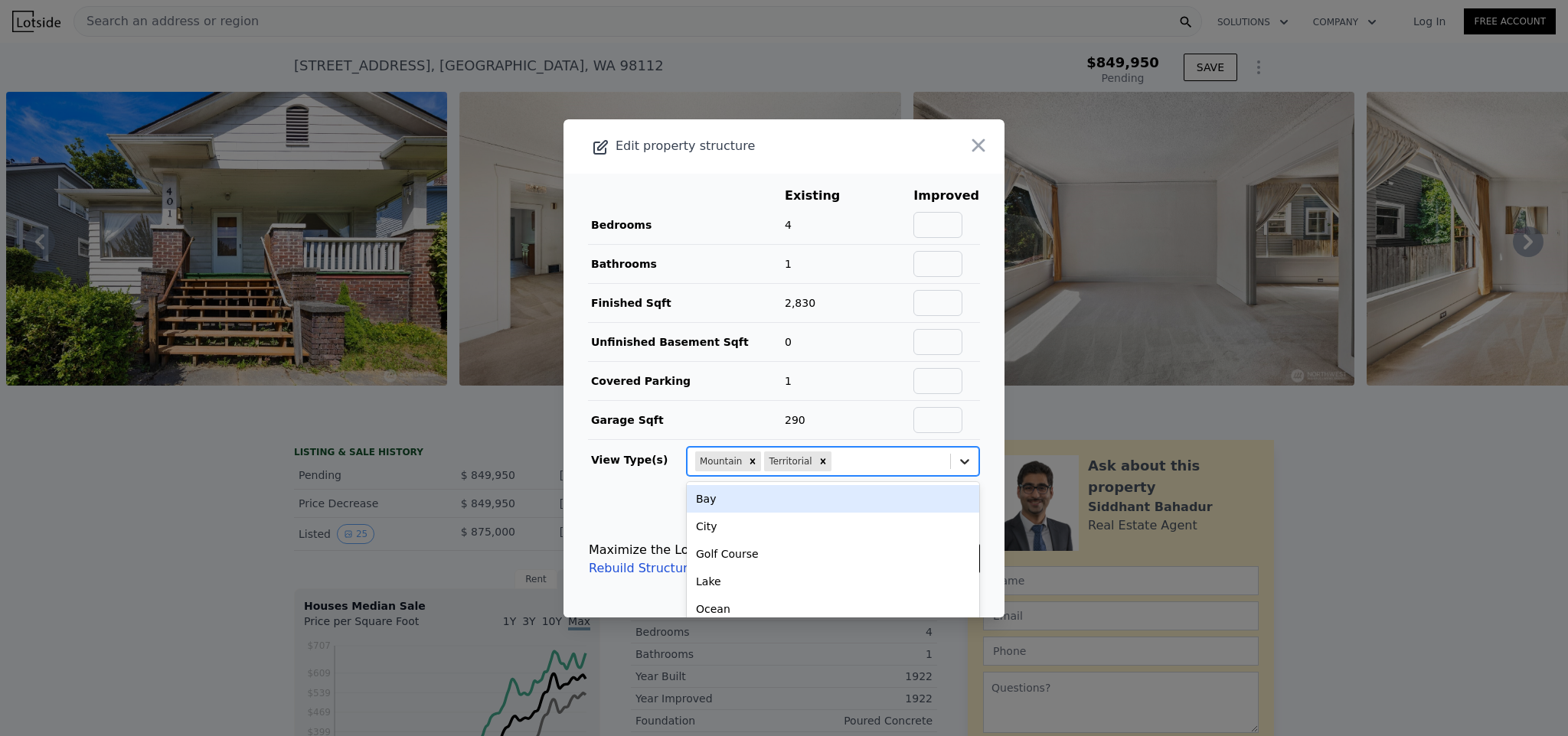
click at [956, 465] on icon at bounding box center [964, 461] width 15 height 15
click at [956, 462] on icon at bounding box center [964, 461] width 15 height 15
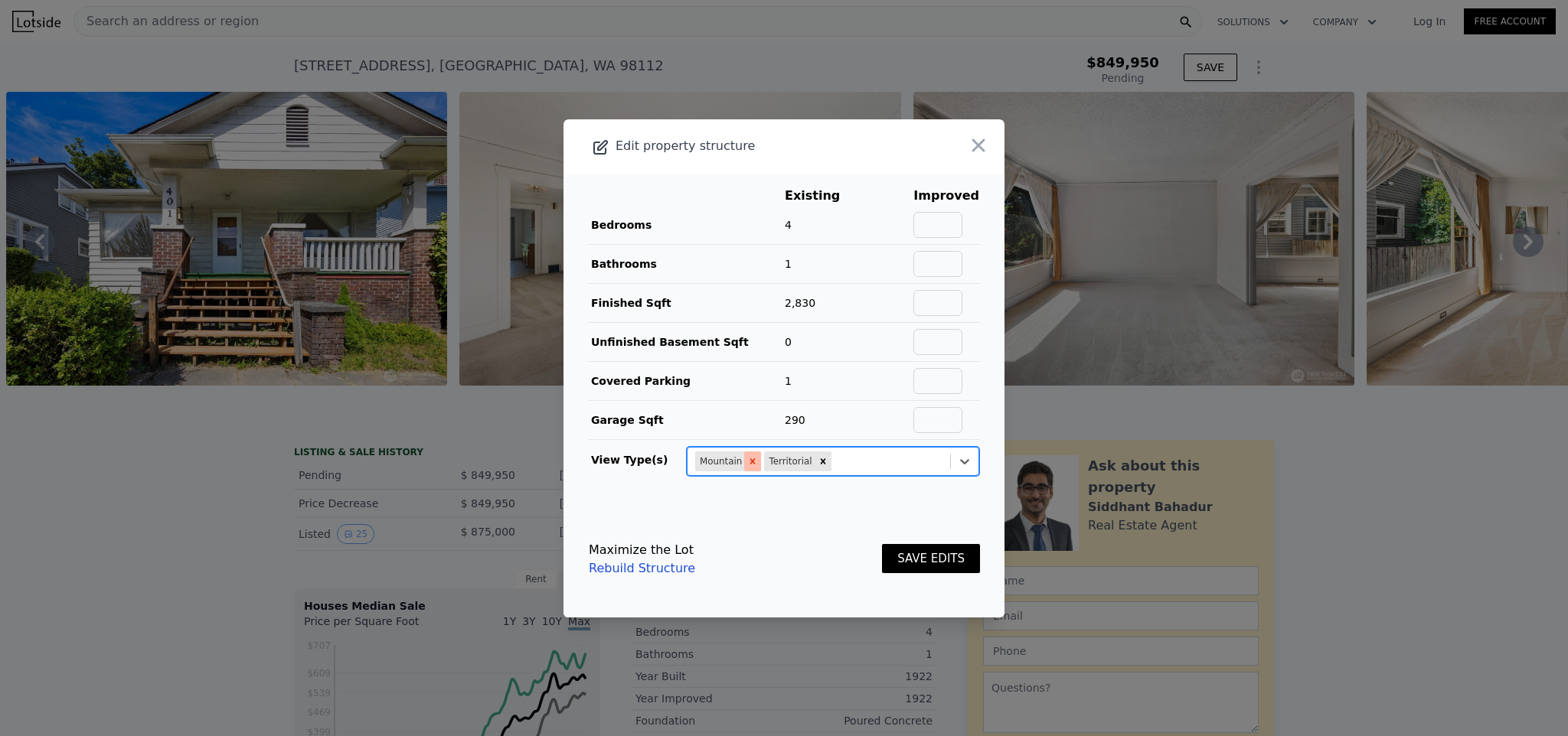
click at [752, 463] on icon "Remove Mountain" at bounding box center [752, 461] width 10 height 10
click at [944, 302] on input "text" at bounding box center [937, 302] width 49 height 26
type input "1860"
click at [932, 338] on input "text" at bounding box center [937, 342] width 49 height 26
type input "1260"
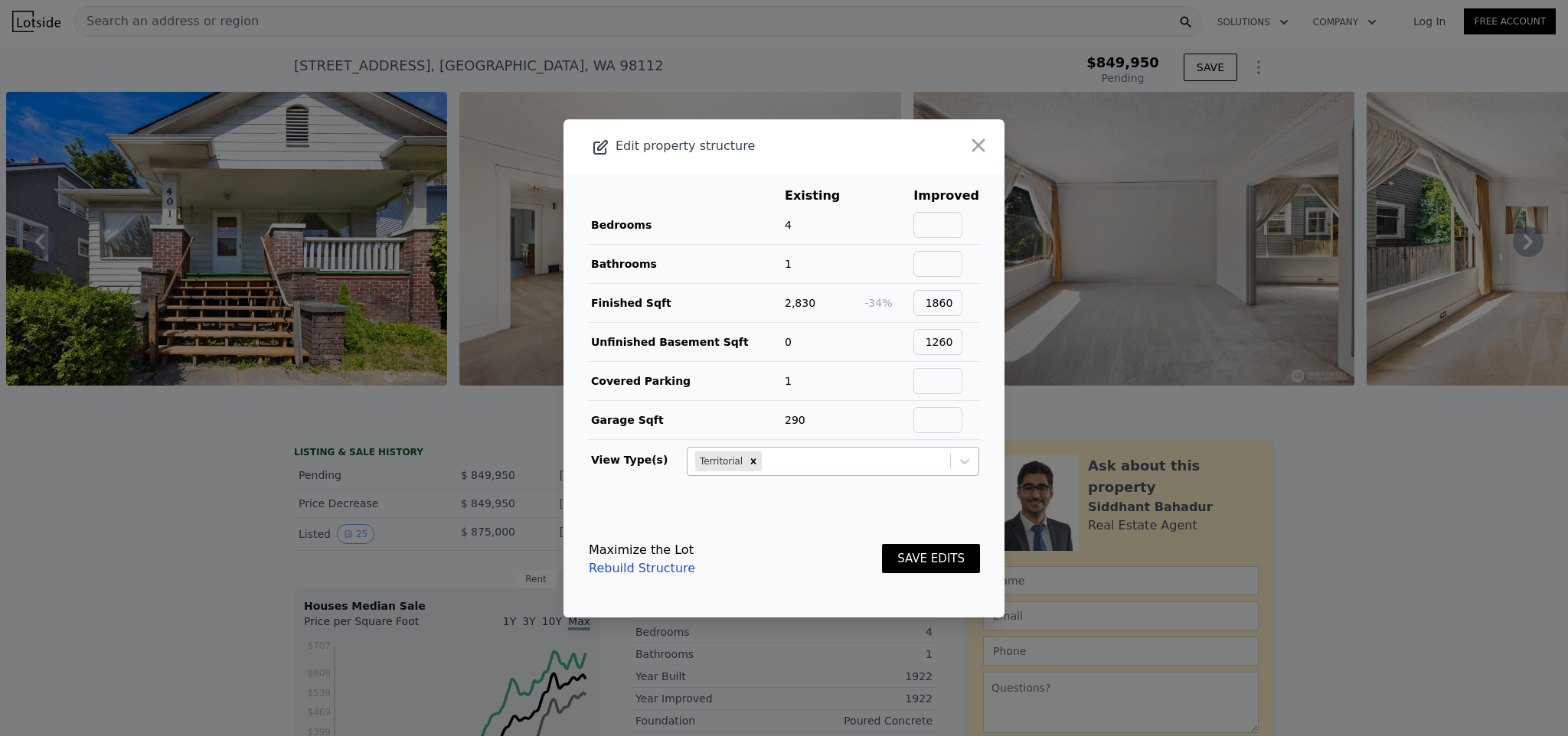
click at [950, 554] on button "SAVE EDITS" at bounding box center [931, 558] width 98 height 30
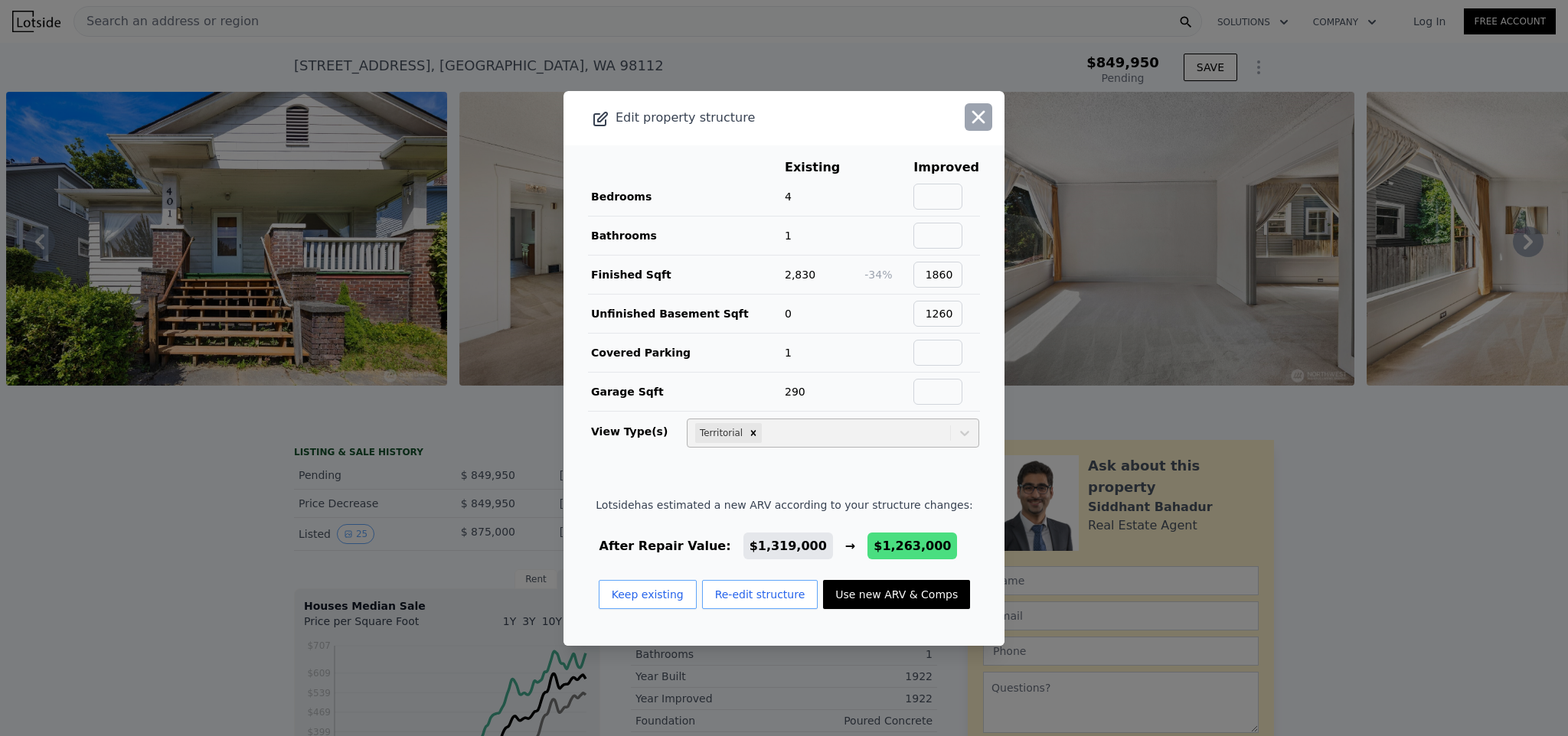
click at [972, 117] on icon "button" at bounding box center [979, 117] width 13 height 13
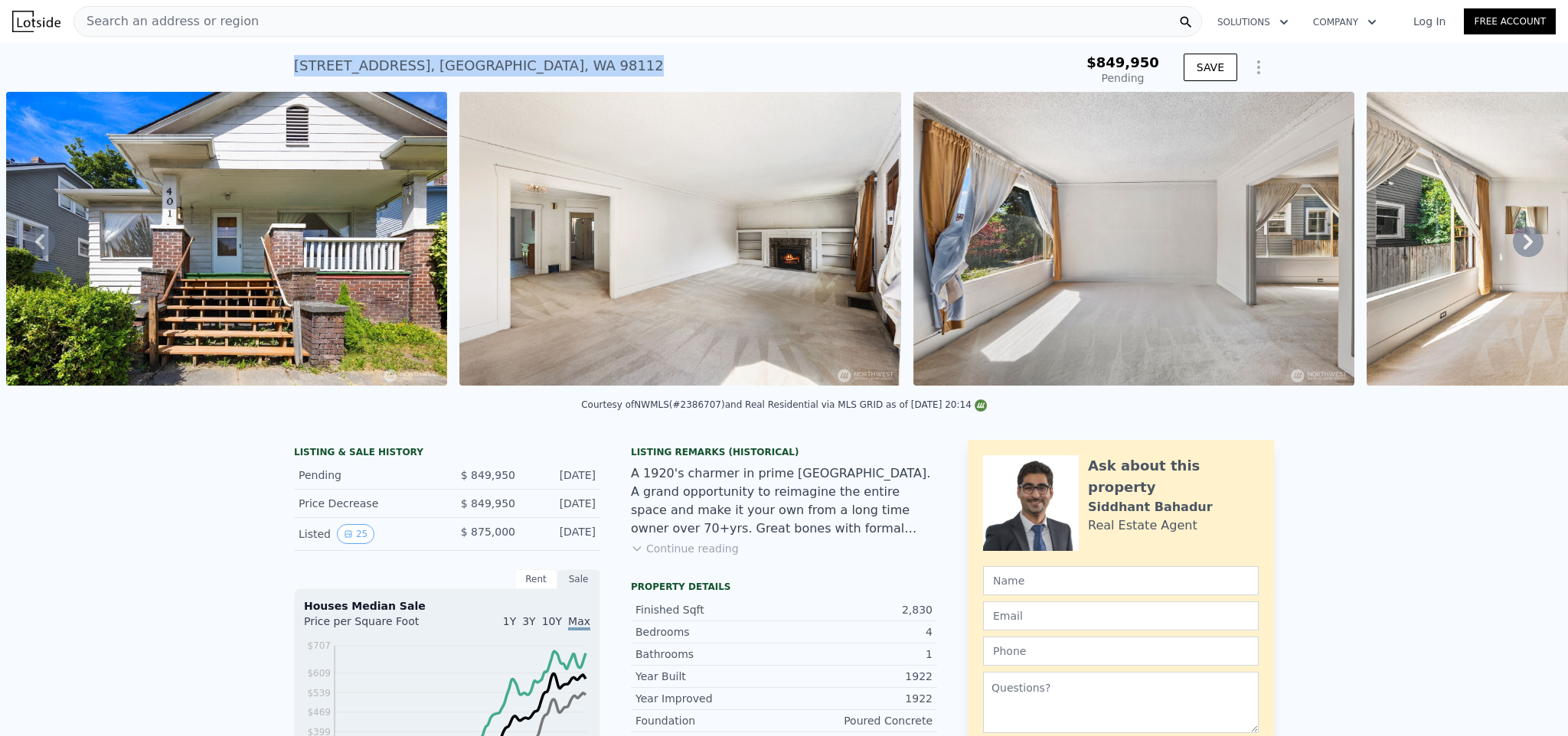
drag, startPoint x: 490, startPoint y: 63, endPoint x: 271, endPoint y: 49, distance: 219.4
click at [271, 49] on div "401 23rd Ave E , Seattle , WA 98112 Pending $849,950 Pending SAVE" at bounding box center [784, 67] width 1568 height 49
drag, startPoint x: 711, startPoint y: 414, endPoint x: 672, endPoint y: 416, distance: 39.1
click at [672, 410] on div "Courtesy of NWMLS (#2386707) and Real Residential via MLS GRID as of 09/15/2025…" at bounding box center [784, 404] width 406 height 10
copy div "2386707"
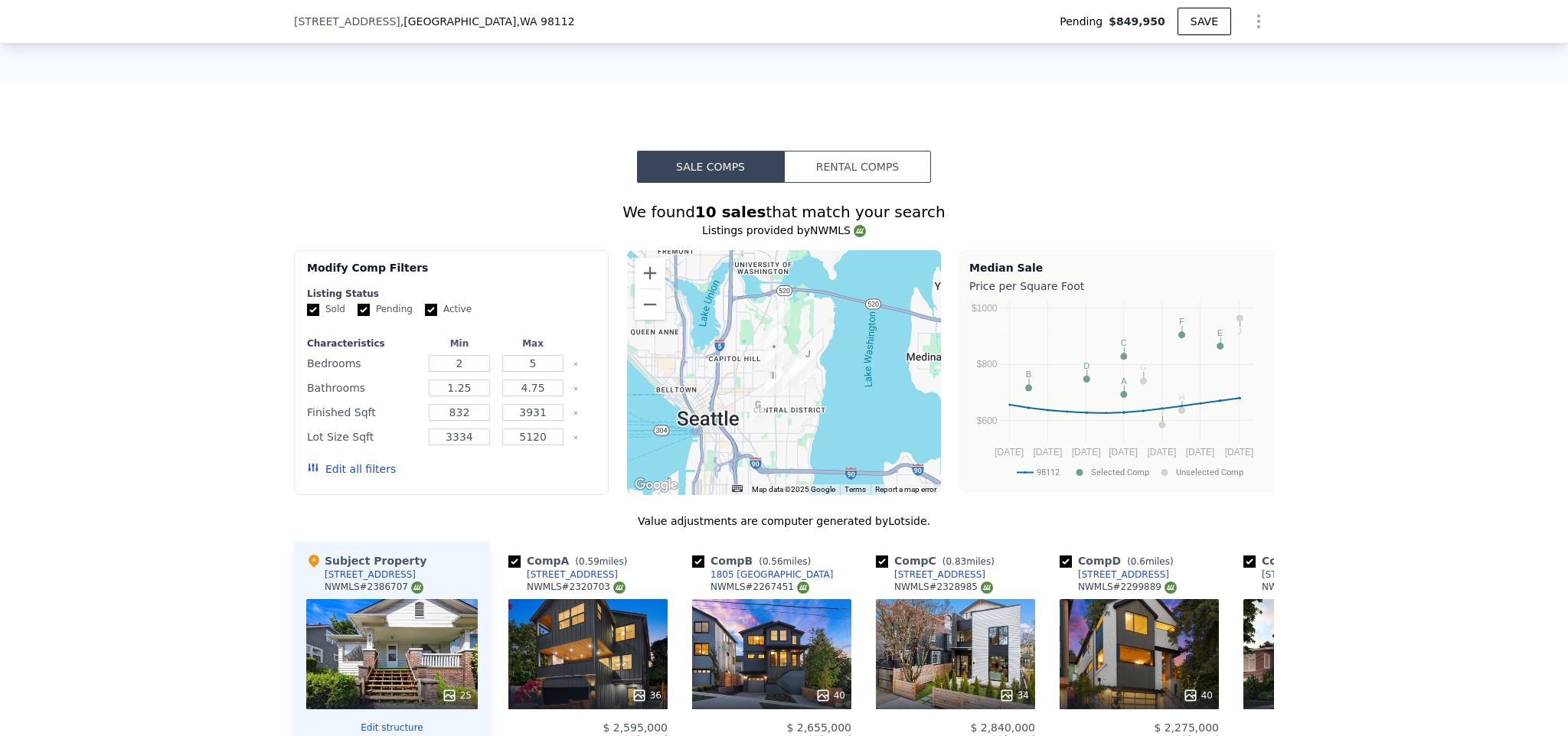
scroll to position [602, 0]
